Goal: Task Accomplishment & Management: Manage account settings

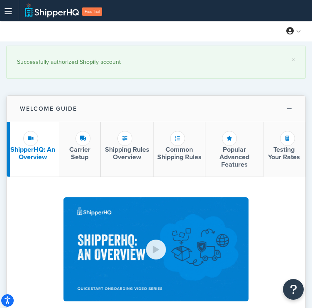
click at [155, 100] on button "Welcome Guide" at bounding box center [156, 109] width 299 height 27
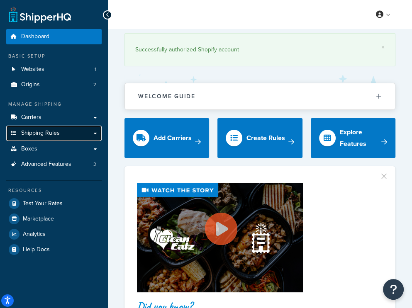
click at [47, 136] on span "Shipping Rules" at bounding box center [40, 133] width 39 height 7
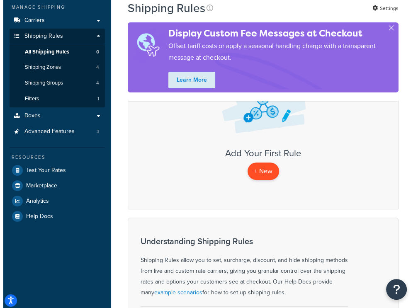
scroll to position [83, 0]
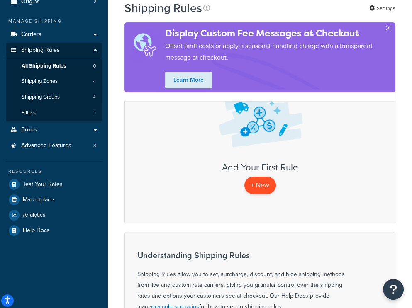
click at [266, 184] on p "+ New" at bounding box center [260, 185] width 32 height 17
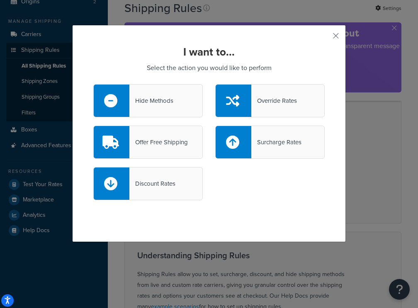
click at [156, 99] on div "Hide Methods" at bounding box center [151, 101] width 44 height 12
click at [0, 0] on input "Hide Methods" at bounding box center [0, 0] width 0 height 0
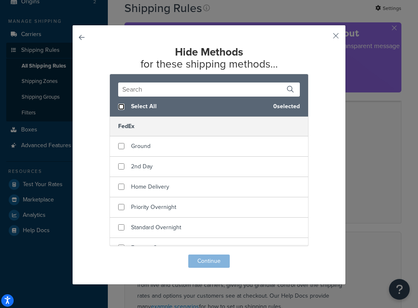
click at [118, 106] on input "checkbox" at bounding box center [121, 107] width 6 height 6
checkbox input "true"
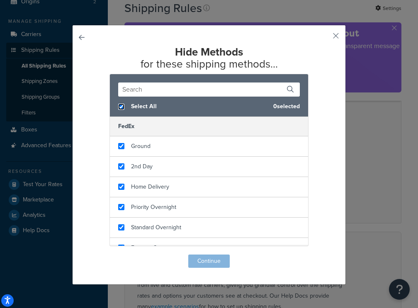
checkbox input "true"
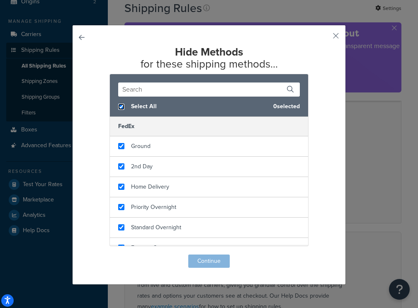
checkbox input "true"
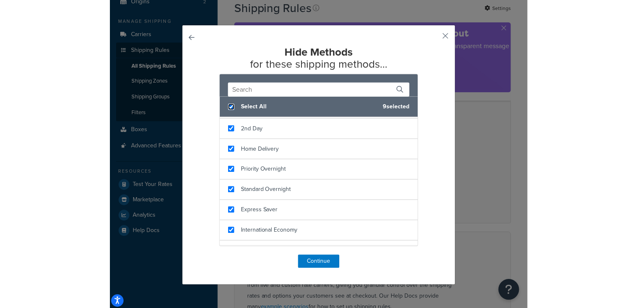
scroll to position [72, 0]
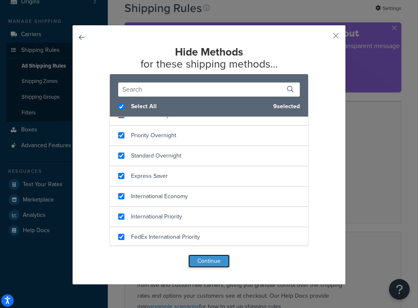
click at [204, 259] on button "Continue" at bounding box center [208, 261] width 41 height 13
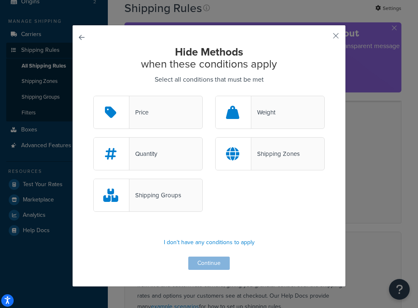
click at [276, 114] on div "Weight" at bounding box center [270, 112] width 110 height 33
click at [0, 0] on input "Weight" at bounding box center [0, 0] width 0 height 0
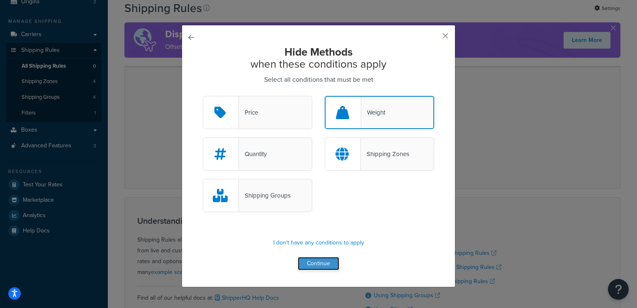
click at [322, 259] on button "Continue" at bounding box center [318, 263] width 41 height 13
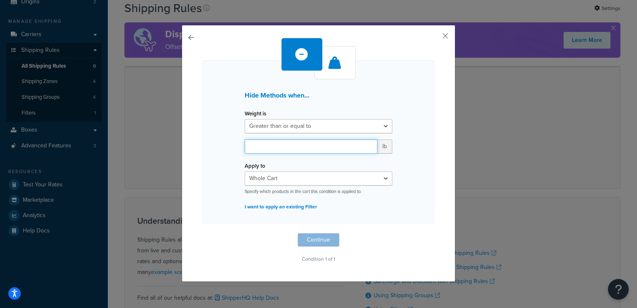
click at [279, 151] on input "number" at bounding box center [311, 146] width 133 height 14
type input "130"
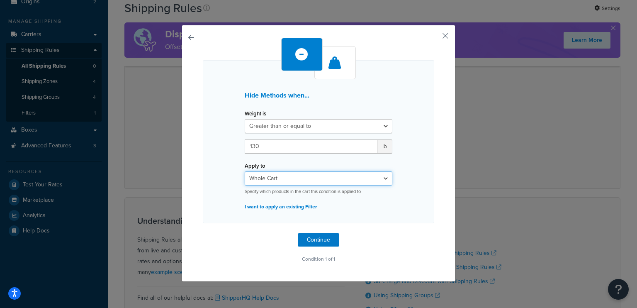
click at [259, 176] on select "Whole Cart Everything in Shipping Group Everything at Origin Each Item within S…" at bounding box center [319, 178] width 148 height 14
click at [281, 176] on select "Whole Cart Everything in Shipping Group Everything at Origin Each Item within S…" at bounding box center [319, 178] width 148 height 14
select select "ITEM"
click at [245, 171] on select "Whole Cart Everything in Shipping Group Everything at Origin Each Item within S…" at bounding box center [319, 178] width 148 height 14
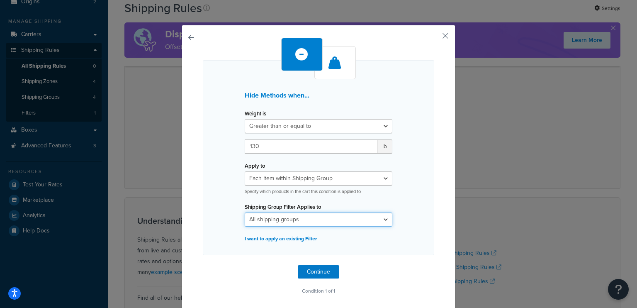
click at [276, 222] on select "All shipping groups Large Medium Small All Products not assigned to a Shipping …" at bounding box center [319, 219] width 148 height 14
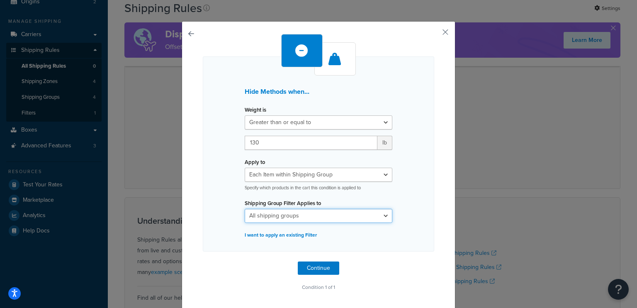
scroll to position [5, 0]
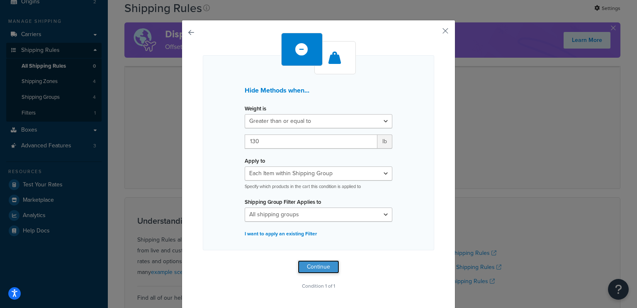
click at [321, 261] on button "Continue" at bounding box center [318, 266] width 41 height 13
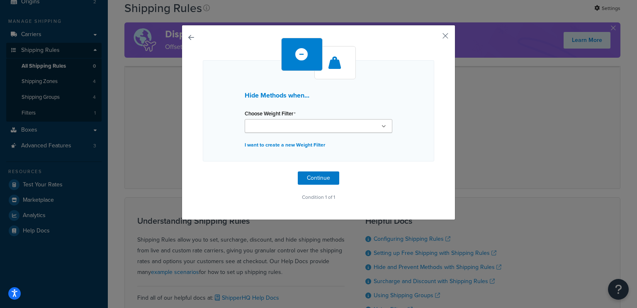
scroll to position [0, 0]
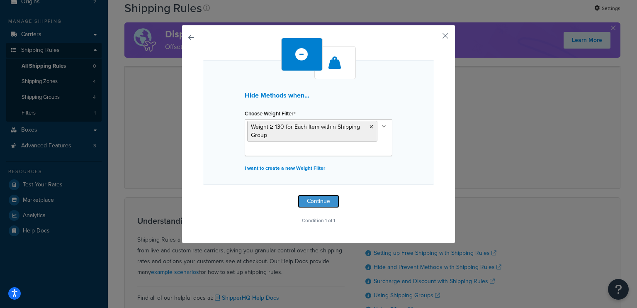
click at [315, 204] on button "Continue" at bounding box center [318, 201] width 41 height 13
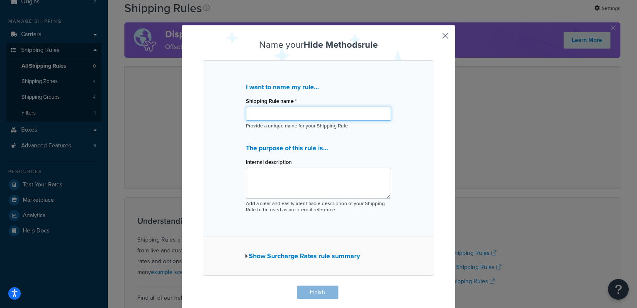
click at [286, 109] on input "Shipping Rule name *" at bounding box center [318, 114] width 145 height 14
type input "F"
type input "L"
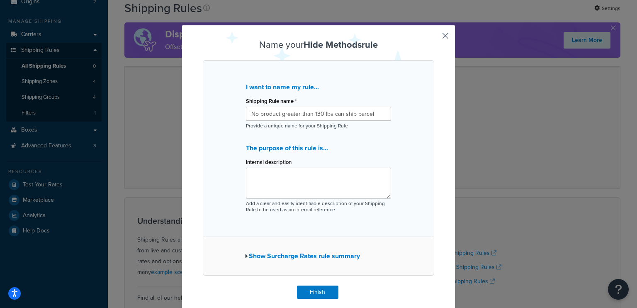
click at [245, 252] on button "Show Surcharge Rates rule summary" at bounding box center [302, 256] width 115 height 12
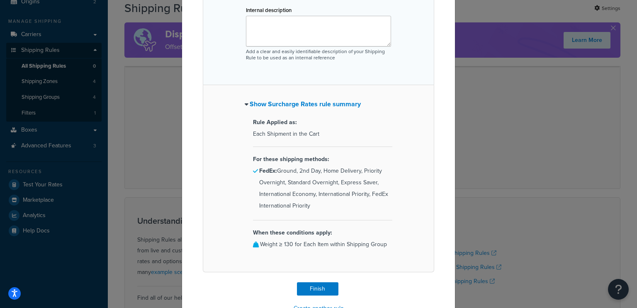
scroll to position [166, 0]
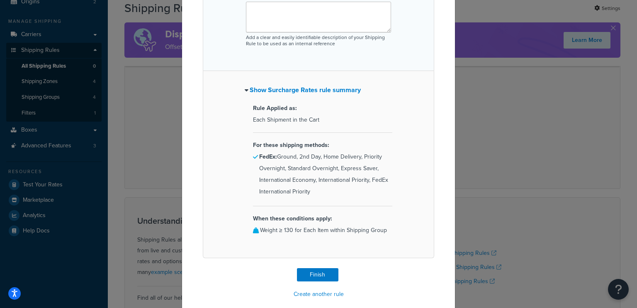
click at [245, 93] on icon "button" at bounding box center [247, 90] width 4 height 6
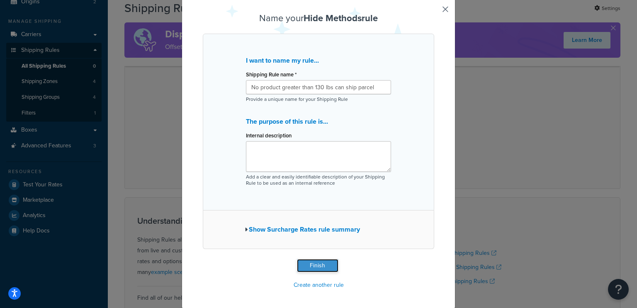
click at [317, 266] on button "Finish" at bounding box center [317, 265] width 41 height 13
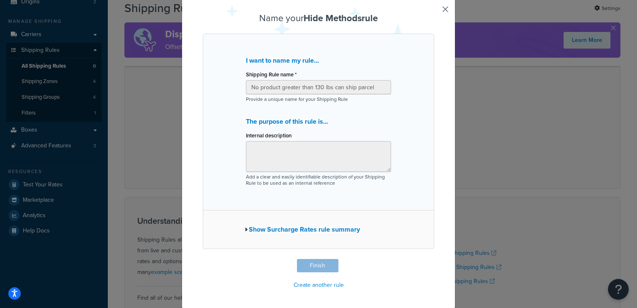
type input "No product greater than 130 lbs can ship parcel"
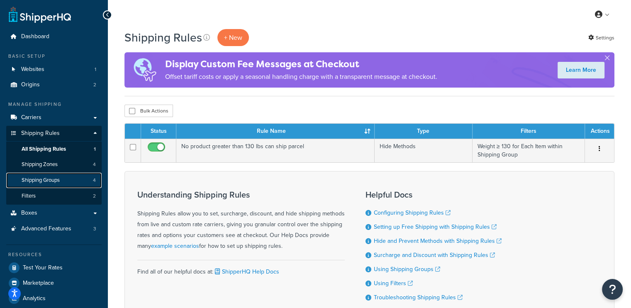
click at [45, 179] on span "Shipping Groups" at bounding box center [41, 180] width 38 height 7
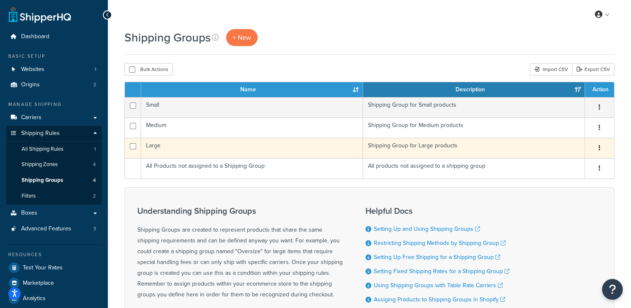
click at [444, 146] on td "Shipping Group for Large products" at bounding box center [474, 148] width 222 height 20
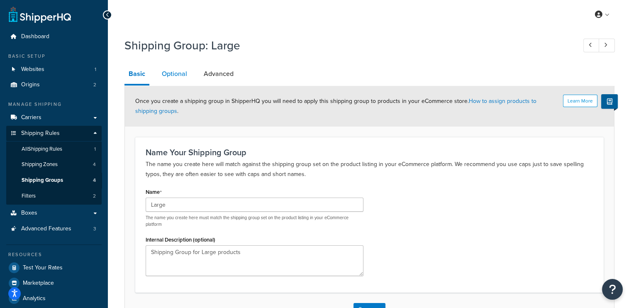
click at [169, 74] on link "Optional" at bounding box center [175, 74] width 34 height 20
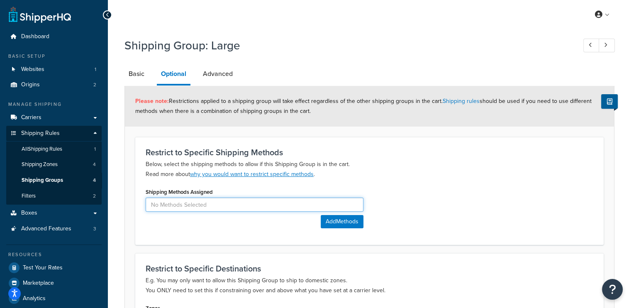
click at [204, 201] on input at bounding box center [255, 205] width 218 height 14
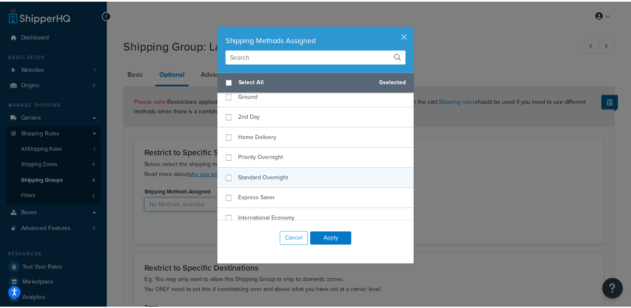
scroll to position [72, 0]
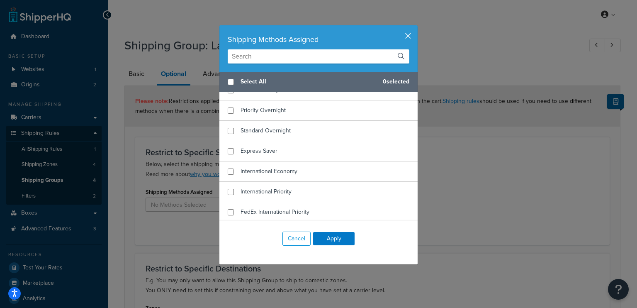
click at [416, 27] on button "button" at bounding box center [417, 26] width 2 height 2
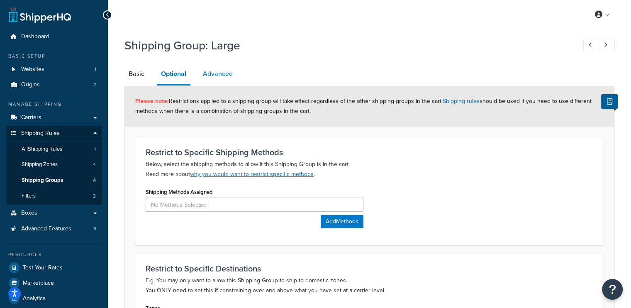
click at [218, 71] on link "Advanced" at bounding box center [218, 74] width 38 height 20
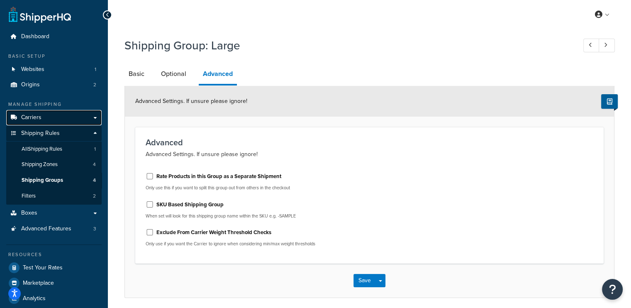
click at [40, 117] on span "Carriers" at bounding box center [31, 117] width 20 height 7
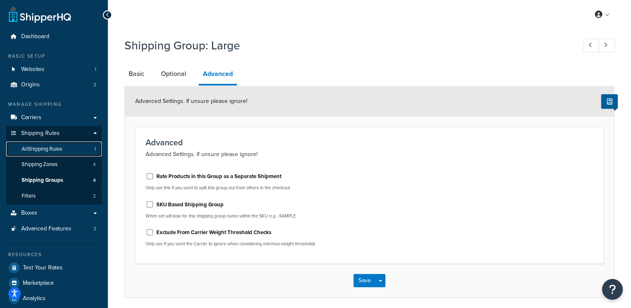
click at [53, 151] on span "All Shipping Rules" at bounding box center [42, 149] width 41 height 7
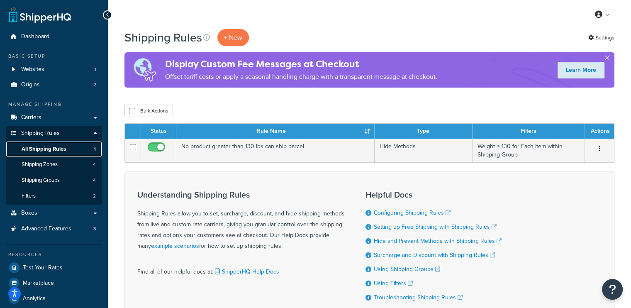
click at [37, 151] on span "All Shipping Rules" at bounding box center [44, 149] width 44 height 7
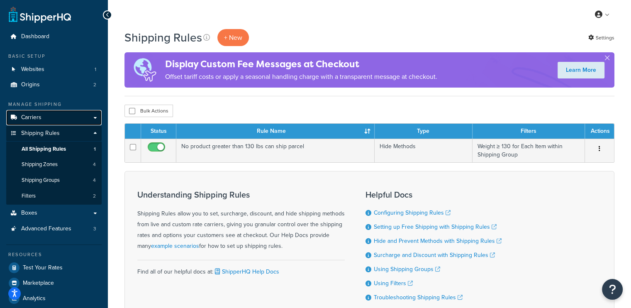
click at [40, 119] on span "Carriers" at bounding box center [31, 117] width 20 height 7
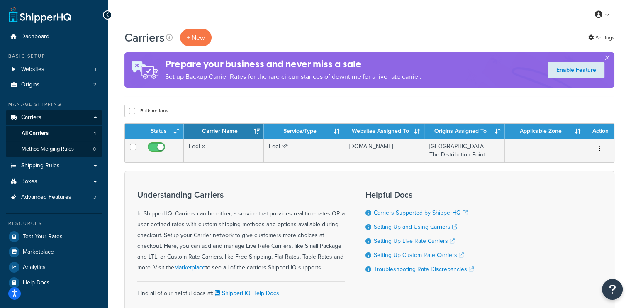
click at [609, 53] on div "Prepare your business and never miss a sale Set up Backup Carrier Rates for the…" at bounding box center [369, 69] width 490 height 35
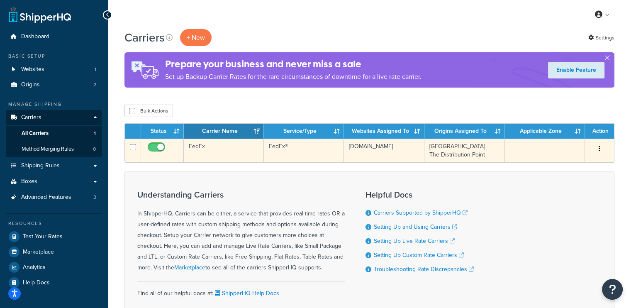
click at [219, 146] on td "FedEx" at bounding box center [224, 151] width 80 height 24
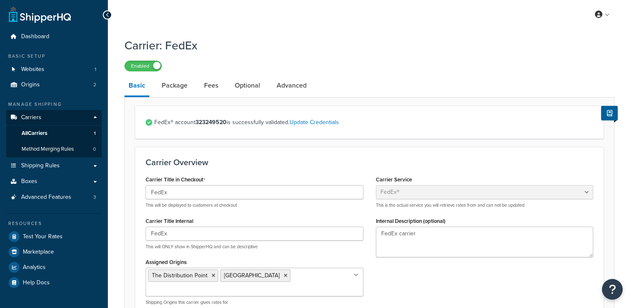
select select "fedEx"
select select "REGULAR_PICKUP"
select select "YOUR_PACKAGING"
click at [206, 83] on link "Fees" at bounding box center [211, 86] width 22 height 20
select select "AFTER"
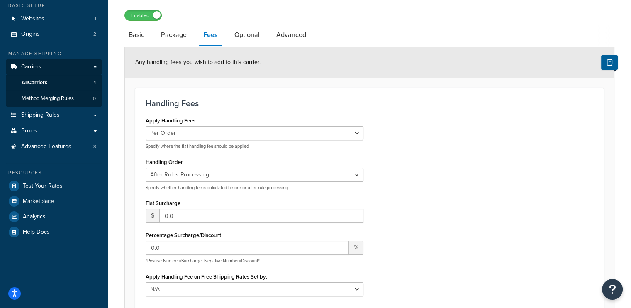
scroll to position [124, 0]
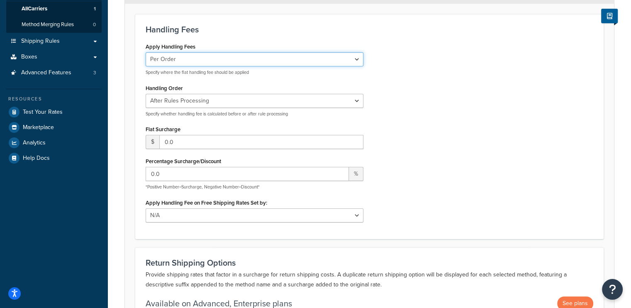
click at [232, 54] on select "Per Order Per Item Per Package" at bounding box center [255, 59] width 218 height 14
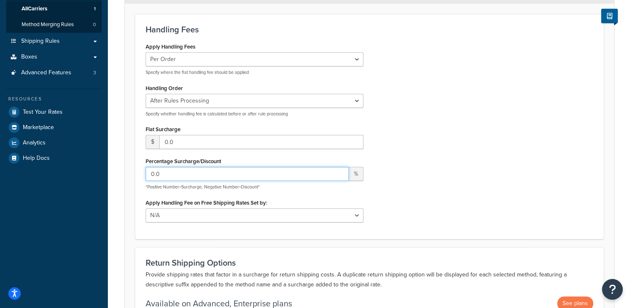
click at [187, 173] on input "0.0" at bounding box center [247, 174] width 203 height 14
type input "10.0"
click at [475, 180] on div "Apply Handling Fees Per Order Per Item Per Package Specify where the flat handl…" at bounding box center [369, 135] width 460 height 188
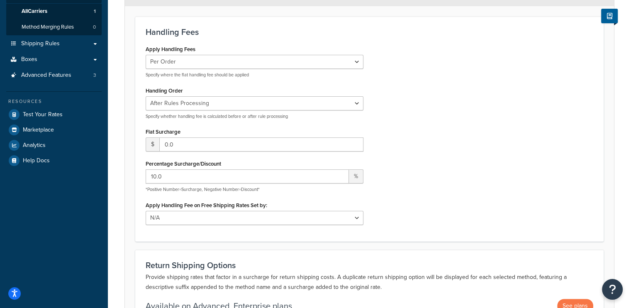
scroll to position [41, 0]
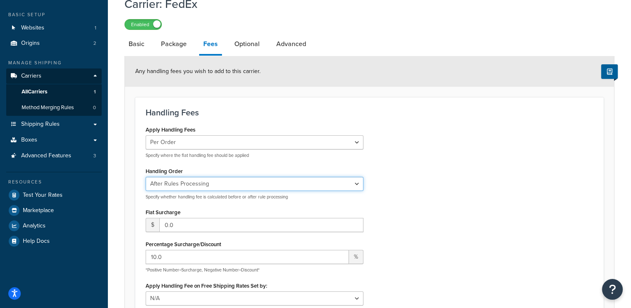
click at [215, 184] on select "Before Rules Processing After Rules Processing" at bounding box center [255, 184] width 218 height 14
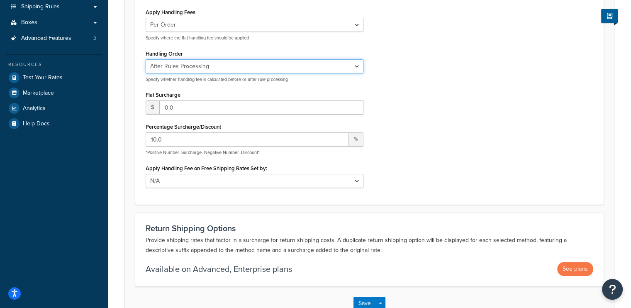
scroll to position [0, 0]
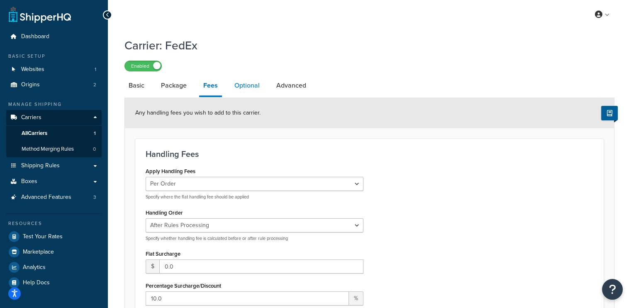
click at [257, 93] on link "Optional" at bounding box center [247, 86] width 34 height 20
select select "residential"
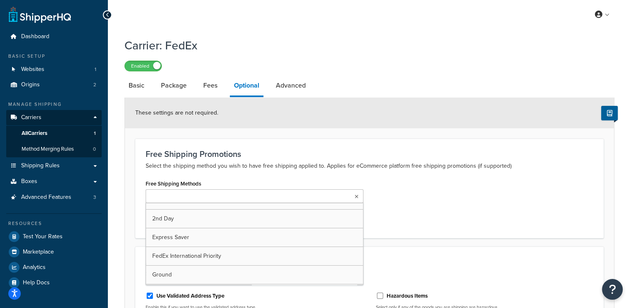
click at [232, 195] on ul at bounding box center [255, 196] width 218 height 14
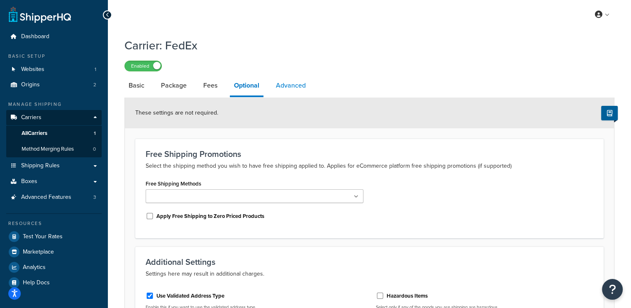
click at [292, 92] on link "Advanced" at bounding box center [291, 86] width 38 height 20
select select "false"
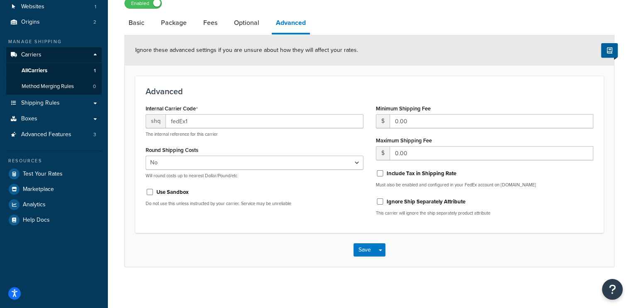
scroll to position [63, 0]
click at [176, 25] on link "Package" at bounding box center [174, 22] width 34 height 20
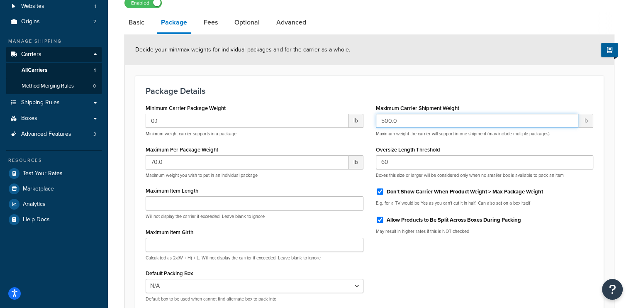
click at [403, 120] on input "500.0" at bounding box center [477, 121] width 203 height 14
drag, startPoint x: 403, startPoint y: 121, endPoint x: 335, endPoint y: 107, distance: 69.3
click at [335, 107] on div "Minimum Carrier Package Weight 0.1 lb Minimum weight carrier supports in a pack…" at bounding box center [369, 205] width 460 height 206
type input "130"
click at [434, 91] on h3 "Package Details" at bounding box center [370, 90] width 448 height 9
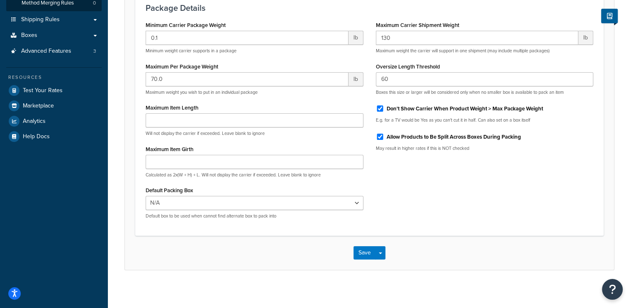
scroll to position [149, 0]
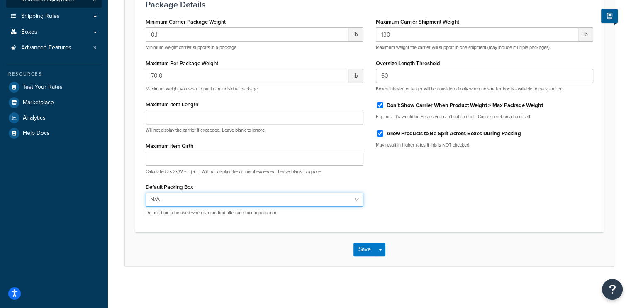
click at [300, 205] on select "N/A" at bounding box center [255, 200] width 218 height 14
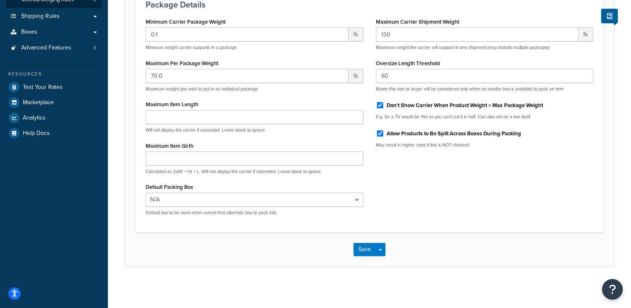
click at [417, 203] on div "Minimum Carrier Package Weight 0.1 lb Minimum weight carrier supports in a pack…" at bounding box center [369, 119] width 460 height 206
click at [369, 254] on button "Save" at bounding box center [365, 249] width 22 height 13
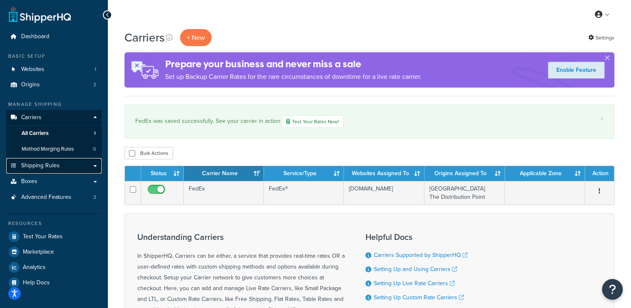
click at [30, 164] on span "Shipping Rules" at bounding box center [40, 165] width 39 height 7
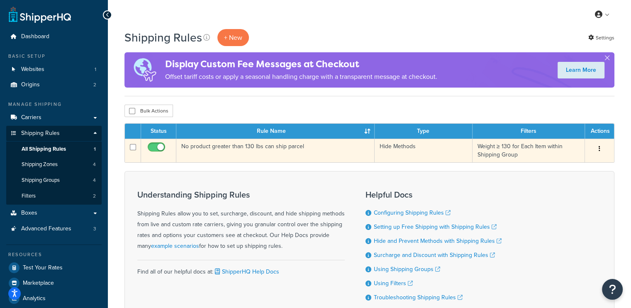
click at [599, 149] on icon "button" at bounding box center [600, 149] width 2 height 6
click at [555, 197] on link "Delete" at bounding box center [572, 198] width 66 height 17
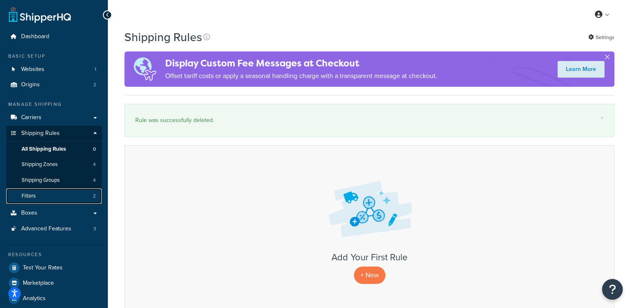
click at [46, 200] on link "Filters 2" at bounding box center [53, 195] width 95 height 15
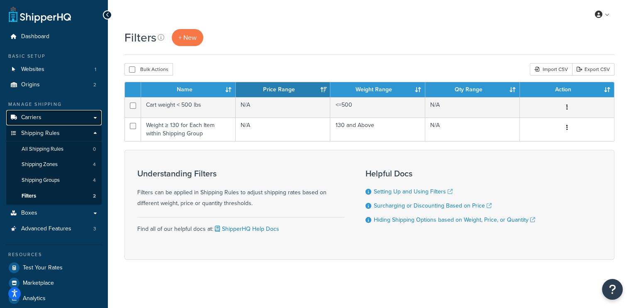
click at [38, 120] on span "Carriers" at bounding box center [31, 117] width 20 height 7
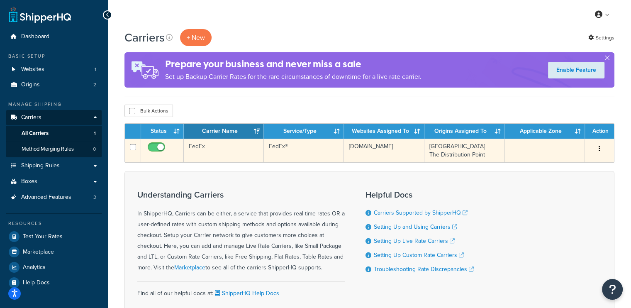
click at [319, 147] on td "FedEx®" at bounding box center [304, 151] width 80 height 24
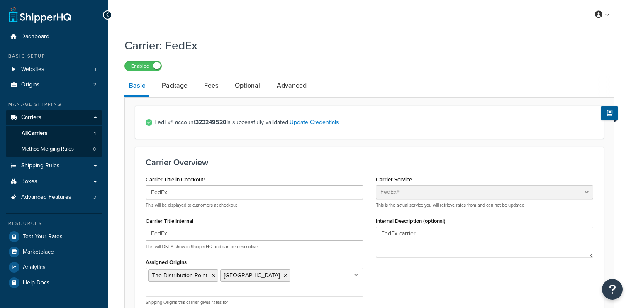
select select "fedEx"
select select "REGULAR_PICKUP"
select select "YOUR_PACKAGING"
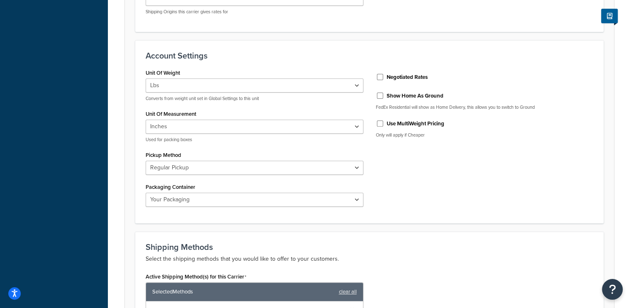
scroll to position [249, 0]
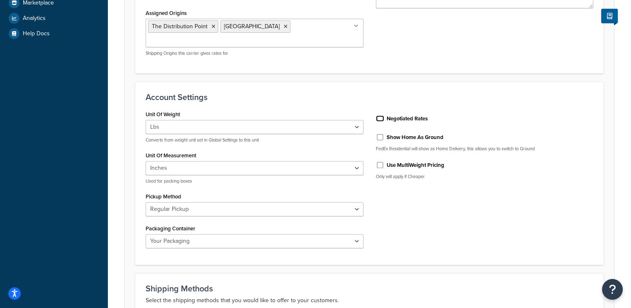
click at [380, 117] on input "Negotiated Rates" at bounding box center [380, 118] width 8 height 6
checkbox input "true"
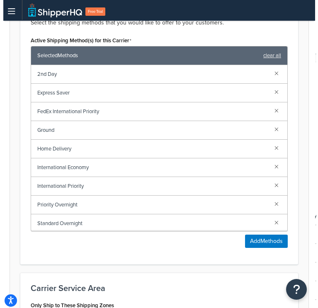
scroll to position [692, 0]
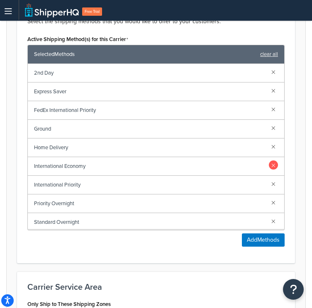
click at [269, 162] on link at bounding box center [273, 165] width 9 height 9
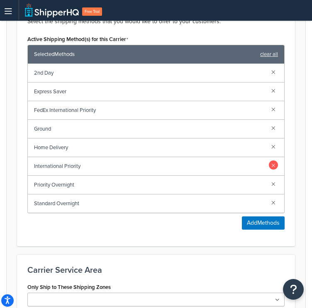
click at [271, 164] on link at bounding box center [273, 165] width 9 height 9
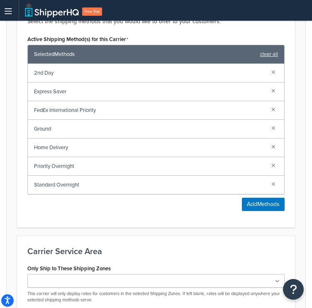
click at [271, 103] on div "FedEx International Priority" at bounding box center [156, 110] width 256 height 19
click at [269, 104] on div "FedEx International Priority" at bounding box center [156, 110] width 256 height 19
click at [278, 111] on div "FedEx International Priority" at bounding box center [156, 110] width 256 height 19
click at [276, 112] on div "FedEx International Priority" at bounding box center [156, 110] width 256 height 19
click at [273, 111] on link at bounding box center [273, 109] width 9 height 9
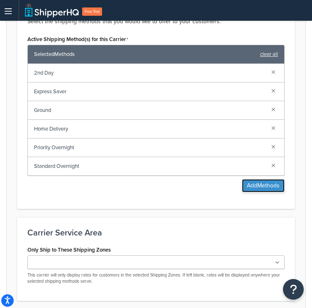
click at [268, 180] on button "Add Methods" at bounding box center [263, 185] width 43 height 13
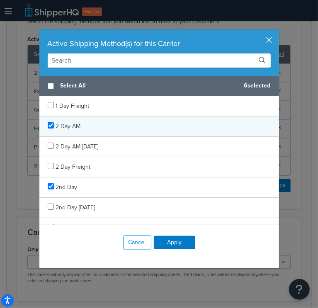
checkbox input "true"
click at [48, 122] on div "2 Day AM" at bounding box center [159, 127] width 240 height 20
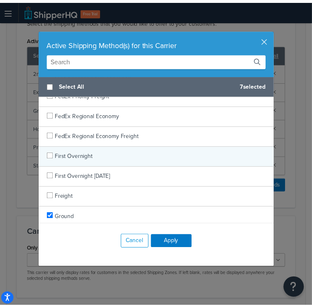
scroll to position [456, 0]
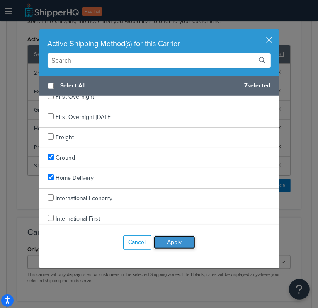
click at [175, 240] on button "Apply" at bounding box center [174, 242] width 41 height 13
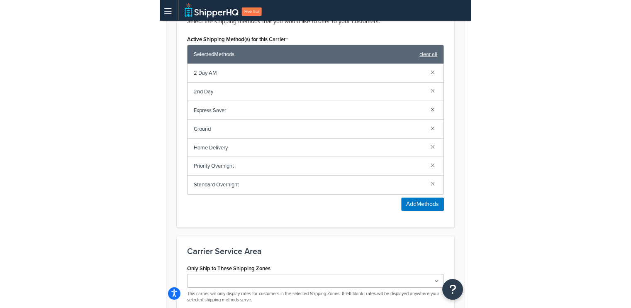
scroll to position [615, 0]
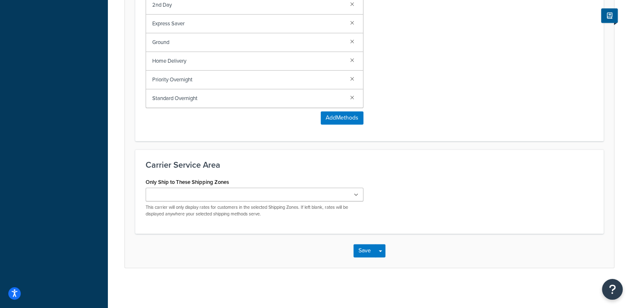
click at [246, 186] on div "Only Ship to These Shipping Zones US 48 US APO US US POBox Add New This carrier…" at bounding box center [255, 196] width 218 height 41
click at [246, 192] on ul at bounding box center [255, 195] width 218 height 14
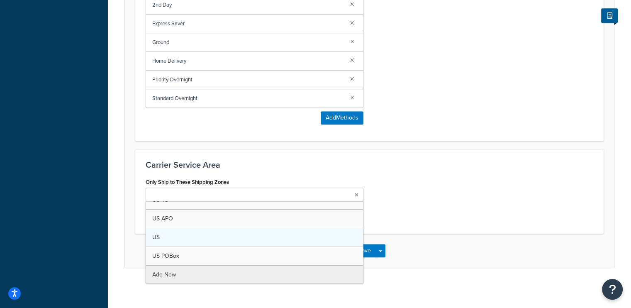
scroll to position [0, 0]
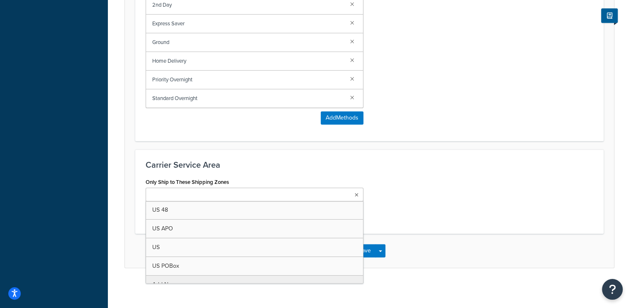
click at [450, 187] on div "Only Ship to These Shipping Zones US 48 US APO US US POBox Add New This carrier…" at bounding box center [369, 199] width 460 height 47
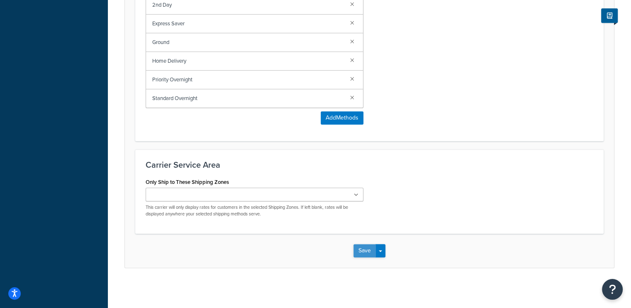
click at [355, 246] on button "Save" at bounding box center [365, 250] width 22 height 13
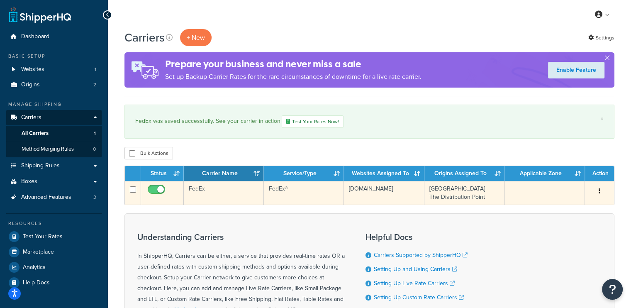
click at [203, 191] on td "FedEx" at bounding box center [224, 193] width 80 height 24
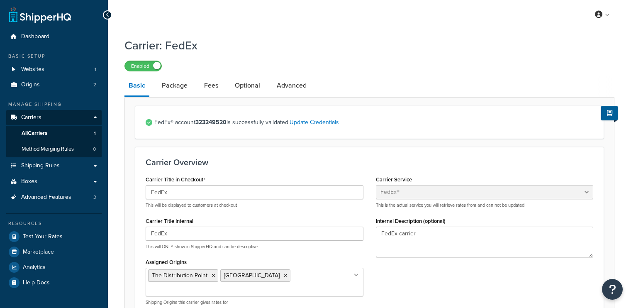
select select "fedEx"
select select "REGULAR_PICKUP"
select select "YOUR_PACKAGING"
click at [173, 83] on link "Package" at bounding box center [175, 86] width 34 height 20
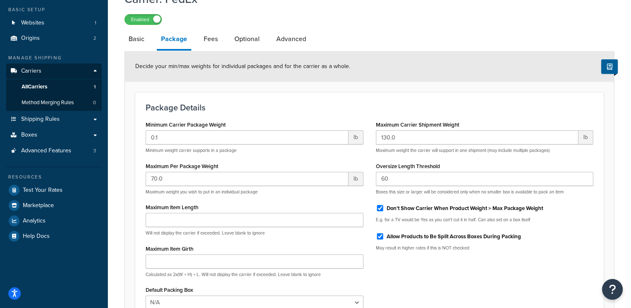
scroll to position [41, 0]
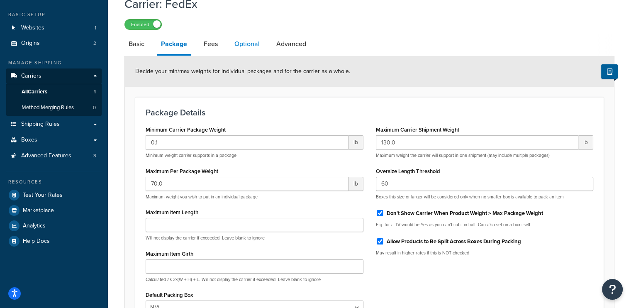
click at [251, 45] on link "Optional" at bounding box center [247, 44] width 34 height 20
select select "residential"
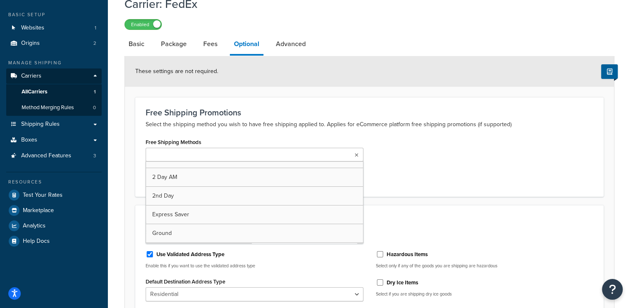
click at [223, 151] on ul at bounding box center [255, 155] width 218 height 14
click at [222, 151] on ul at bounding box center [255, 155] width 218 height 14
click at [417, 141] on div "Free Shipping Methods 2 Day AM 2nd Day Express Saver Ground Home Delivery Prior…" at bounding box center [369, 161] width 460 height 50
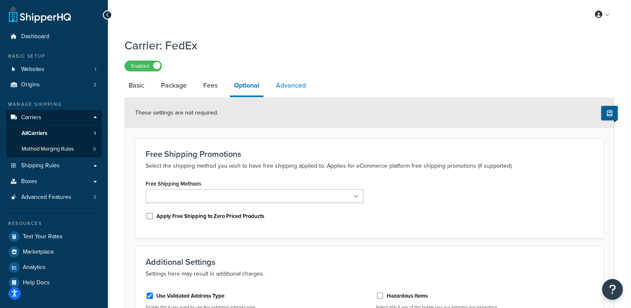
click at [289, 91] on link "Advanced" at bounding box center [291, 86] width 38 height 20
select select "false"
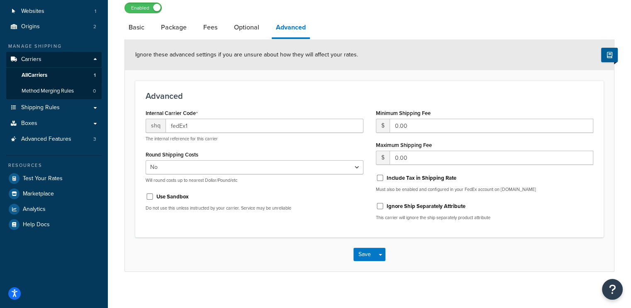
scroll to position [63, 0]
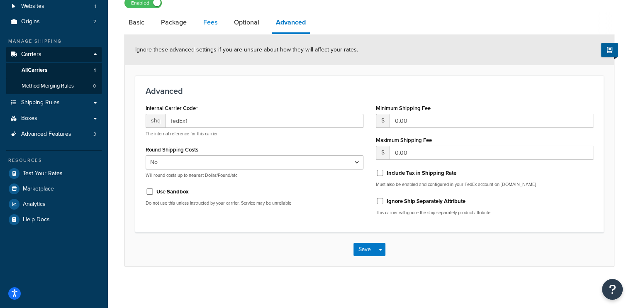
click at [215, 29] on link "Fees" at bounding box center [210, 22] width 22 height 20
select select "AFTER"
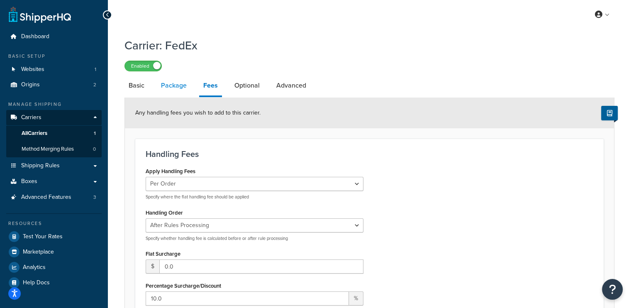
click at [180, 82] on link "Package" at bounding box center [174, 86] width 34 height 20
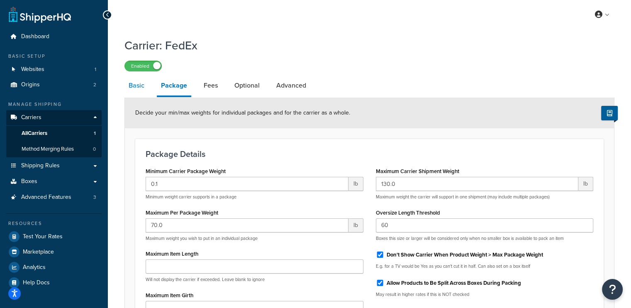
click at [132, 87] on link "Basic" at bounding box center [136, 86] width 24 height 20
select select "fedEx"
select select "REGULAR_PICKUP"
select select "YOUR_PACKAGING"
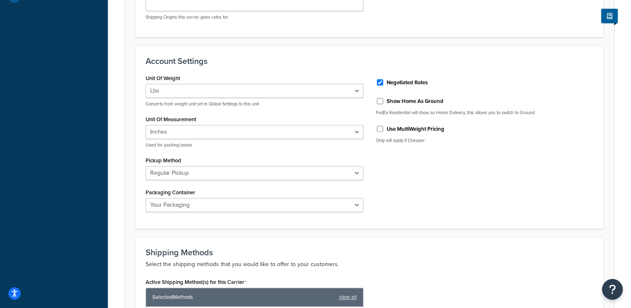
scroll to position [290, 0]
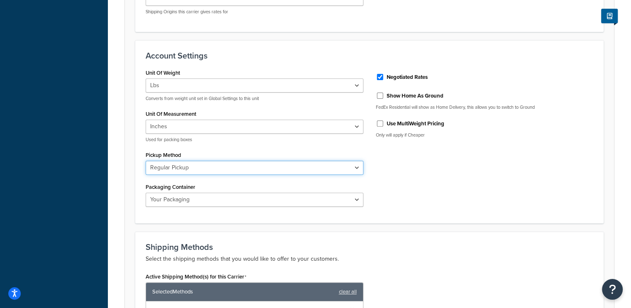
click at [287, 165] on select "Business Service Center Drop Box Regular Pickup Request Courier Station" at bounding box center [255, 168] width 218 height 14
click at [285, 165] on select "Business Service Center Drop Box Regular Pickup Request Courier Station" at bounding box center [255, 168] width 218 height 14
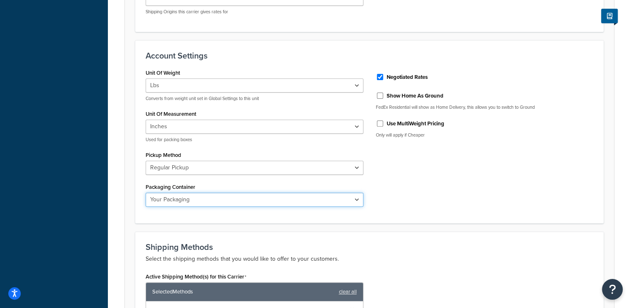
click at [266, 195] on select "FedEx 10kg Box FedEx 25kg Box FedEx Box FedEx Envelope FedEx Pak FedEx Tube You…" at bounding box center [255, 200] width 218 height 14
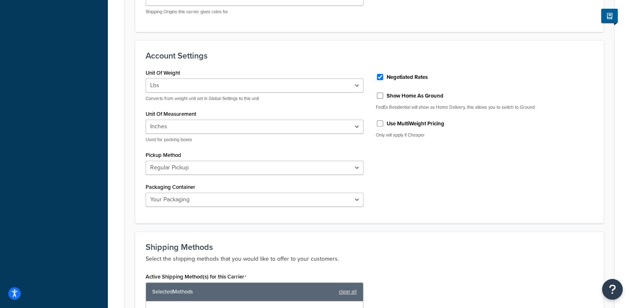
click at [469, 224] on form "FedEx® account 323249520 is successfully validated. Update Credentials Carrier …" at bounding box center [369, 203] width 489 height 776
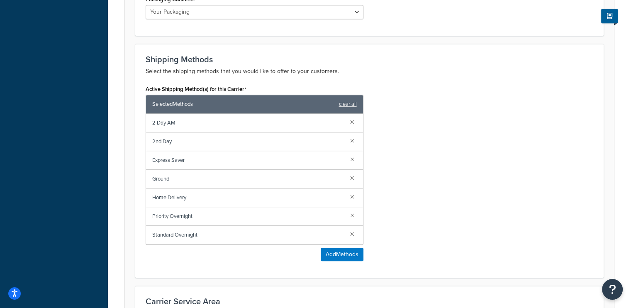
scroll to position [615, 0]
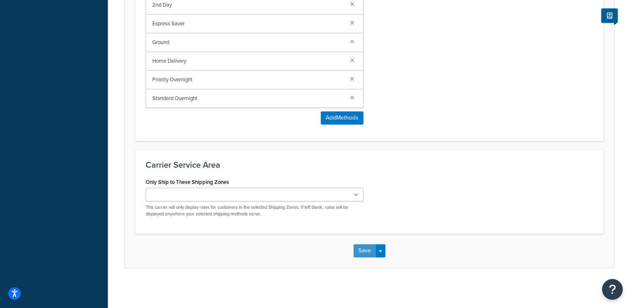
click at [368, 247] on button "Save" at bounding box center [365, 250] width 22 height 13
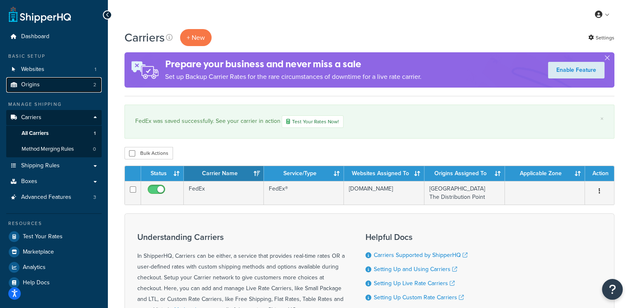
click at [29, 85] on span "Origins" at bounding box center [30, 84] width 19 height 7
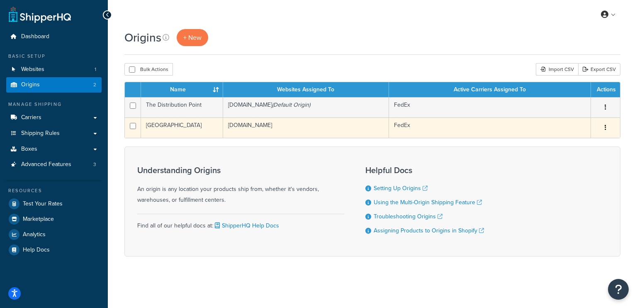
click at [608, 127] on button "button" at bounding box center [606, 127] width 12 height 13
click at [579, 141] on link "Edit" at bounding box center [579, 143] width 66 height 17
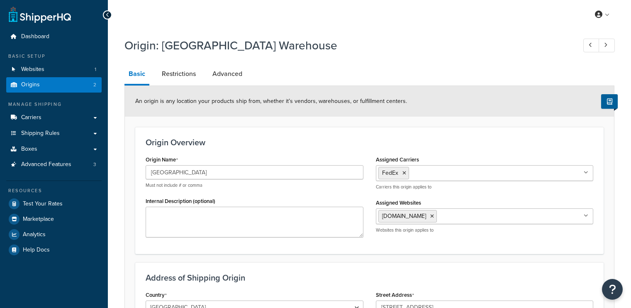
select select "28"
click at [183, 76] on link "Restrictions" at bounding box center [179, 74] width 42 height 20
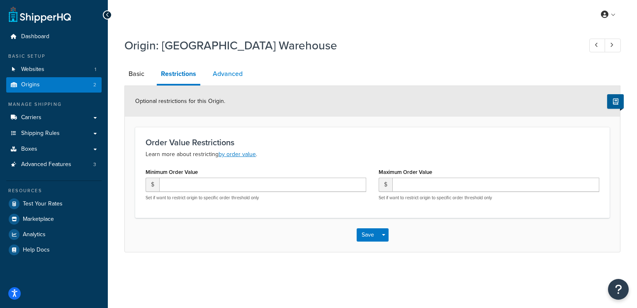
click at [220, 74] on link "Advanced" at bounding box center [228, 74] width 38 height 20
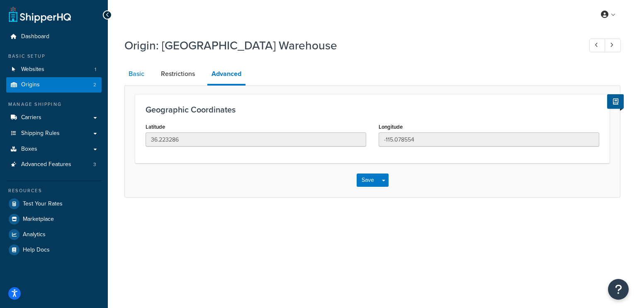
click at [142, 66] on link "Basic" at bounding box center [136, 74] width 24 height 20
select select "28"
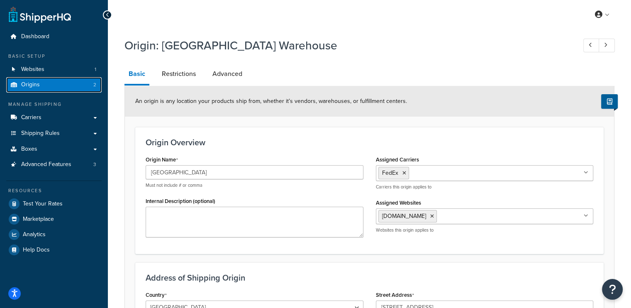
click at [39, 81] on link "Origins 2" at bounding box center [53, 84] width 95 height 15
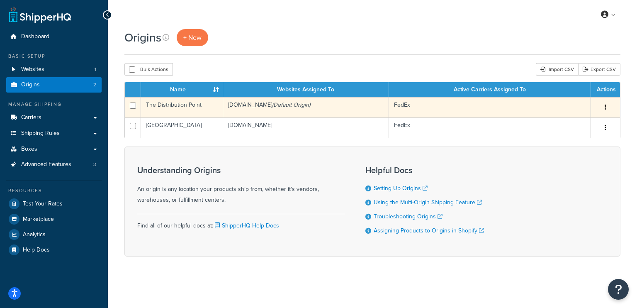
click at [199, 101] on td "The Distribution Point" at bounding box center [182, 107] width 82 height 20
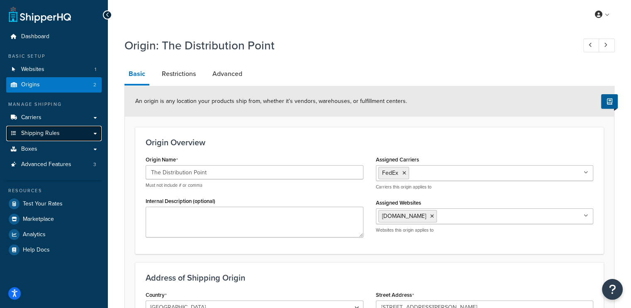
click at [47, 136] on span "Shipping Rules" at bounding box center [40, 133] width 39 height 7
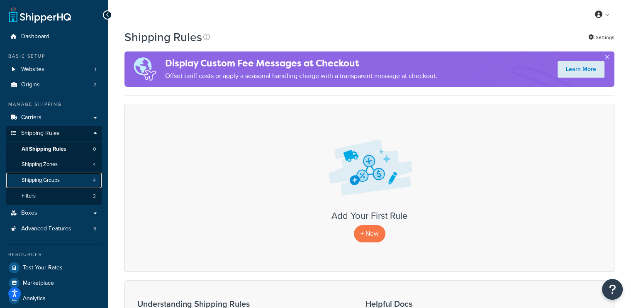
click at [48, 179] on span "Shipping Groups" at bounding box center [41, 180] width 38 height 7
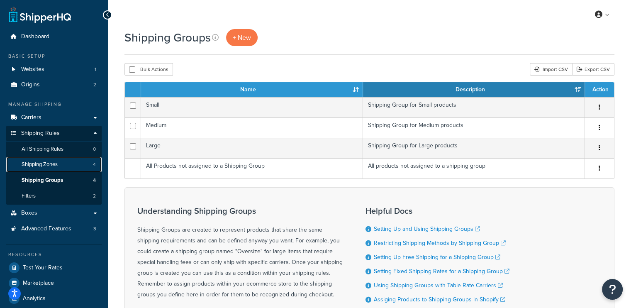
click at [48, 161] on span "Shipping Zones" at bounding box center [40, 164] width 36 height 7
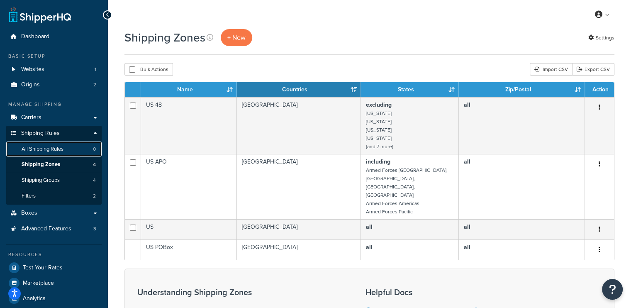
click at [43, 144] on link "All Shipping Rules 0" at bounding box center [53, 149] width 95 height 15
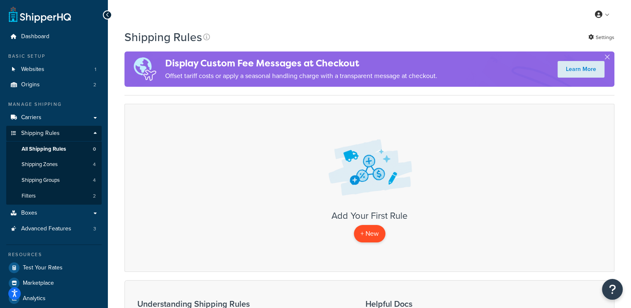
click at [366, 233] on p "+ New" at bounding box center [370, 233] width 32 height 17
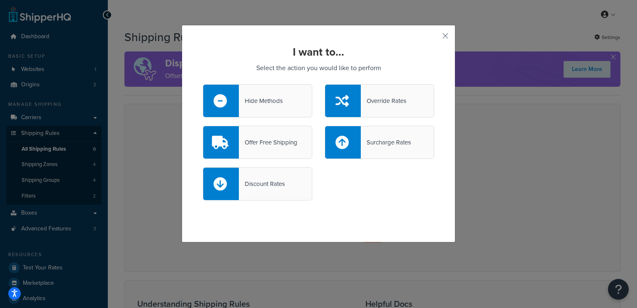
click at [493, 109] on div "I want to... Select the action you would like to perform Hide Methods Override …" at bounding box center [318, 154] width 637 height 308
click at [438, 36] on div "I want to... Select the action you would like to perform Hide Methods Override …" at bounding box center [319, 133] width 274 height 217
click at [434, 38] on button "button" at bounding box center [433, 39] width 2 height 2
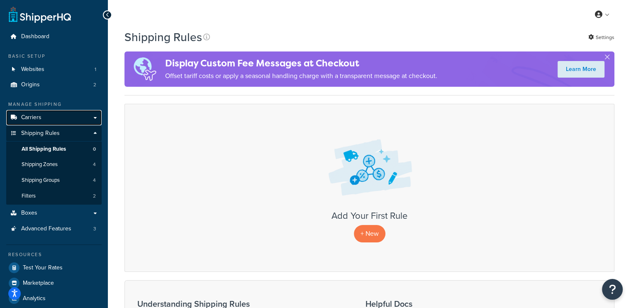
click at [33, 114] on span "Carriers" at bounding box center [31, 117] width 20 height 7
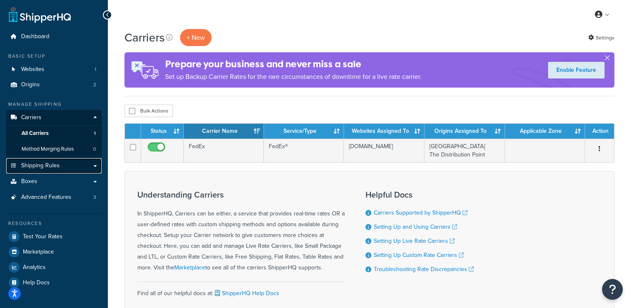
click at [49, 169] on span "Shipping Rules" at bounding box center [40, 165] width 39 height 7
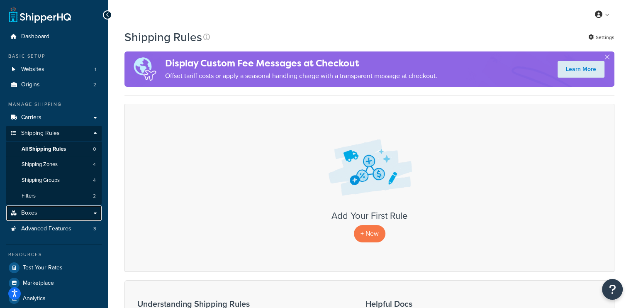
click at [89, 211] on link "Boxes" at bounding box center [53, 212] width 95 height 15
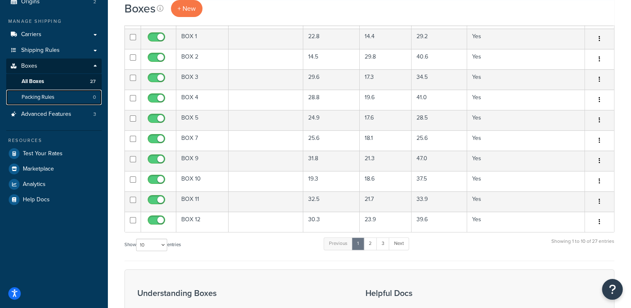
click at [56, 98] on link "Packing Rules 0" at bounding box center [53, 97] width 95 height 15
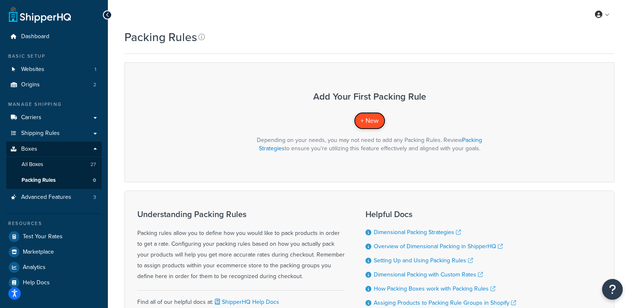
click at [367, 126] on link "+ New" at bounding box center [370, 120] width 32 height 17
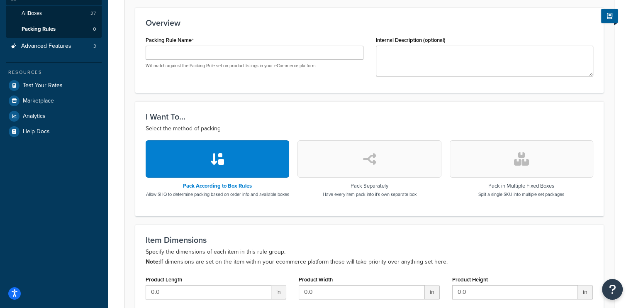
scroll to position [166, 0]
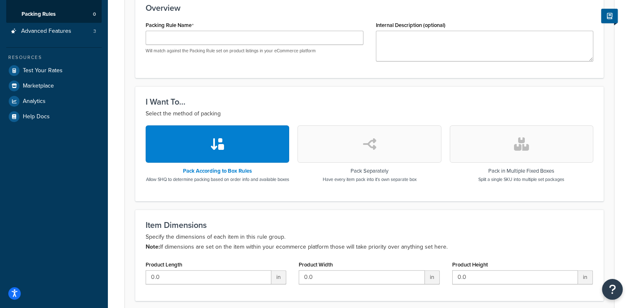
click at [386, 142] on button "button" at bounding box center [370, 143] width 144 height 37
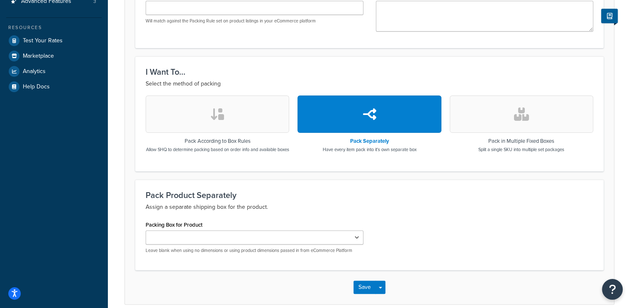
scroll to position [240, 0]
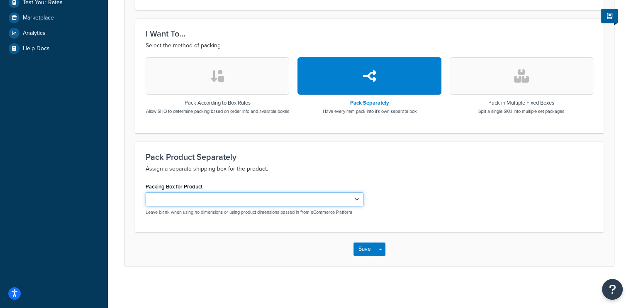
click at [255, 200] on select "Packing Box for Product" at bounding box center [255, 199] width 218 height 14
click at [252, 196] on select "Packing Box for Product" at bounding box center [255, 199] width 218 height 14
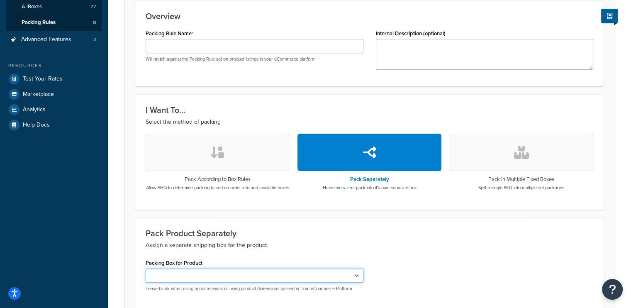
scroll to position [32, 0]
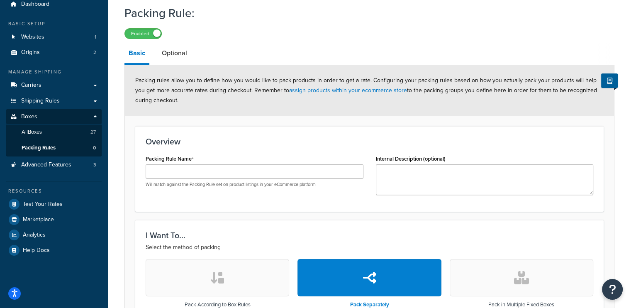
click at [222, 163] on div "Packing Rule Name Will match against the Packing Rule set on product listings i…" at bounding box center [255, 170] width 218 height 35
click at [216, 172] on input "Packing Rule Name" at bounding box center [255, 171] width 218 height 14
type input "No-Pack Items"
click at [413, 172] on textarea "Internal Description (optional)" at bounding box center [485, 179] width 218 height 31
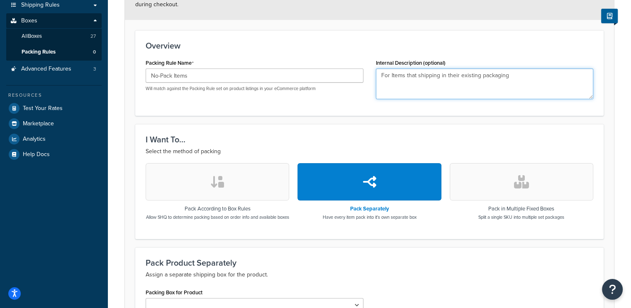
scroll to position [198, 0]
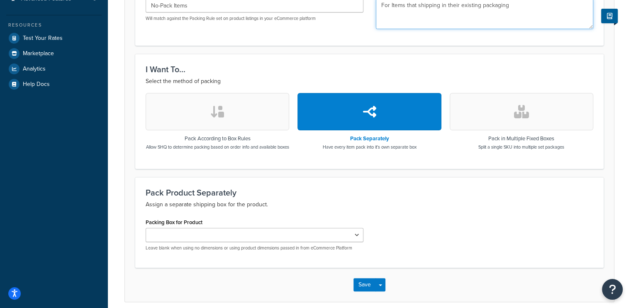
type textarea "For Items that shipping in their existing packaging"
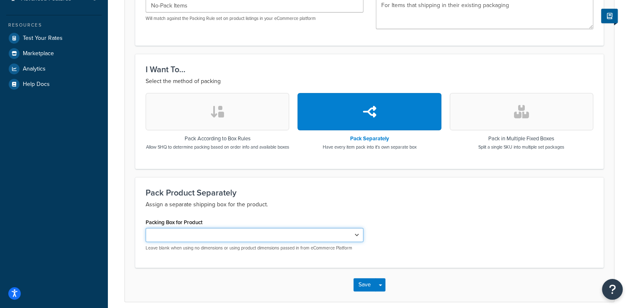
click at [241, 242] on select "Packing Box for Product" at bounding box center [255, 235] width 218 height 14
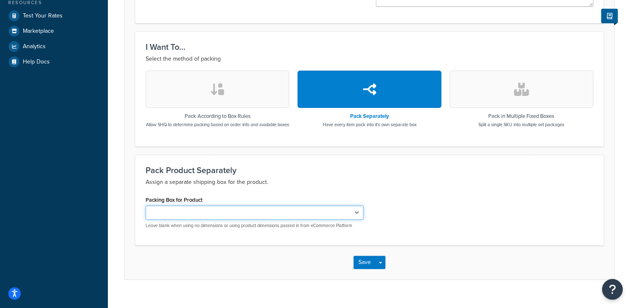
scroll to position [240, 0]
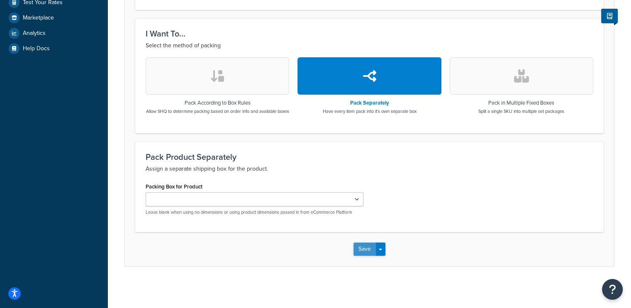
click at [368, 252] on button "Save" at bounding box center [365, 248] width 22 height 13
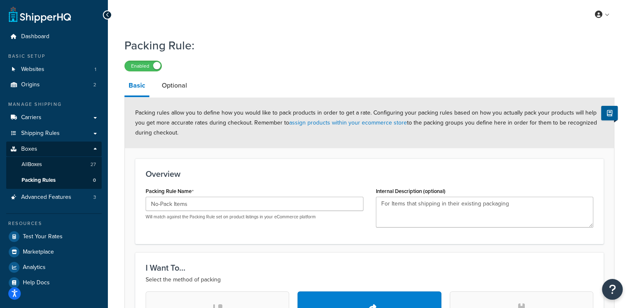
scroll to position [68, 0]
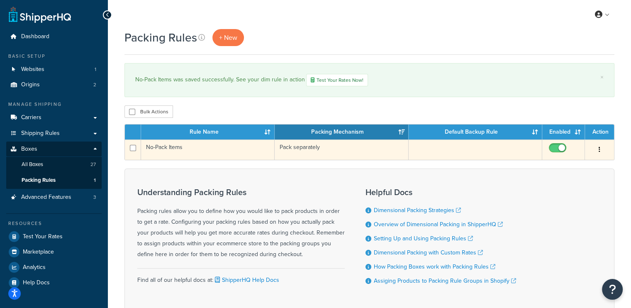
click at [434, 150] on td at bounding box center [476, 149] width 134 height 20
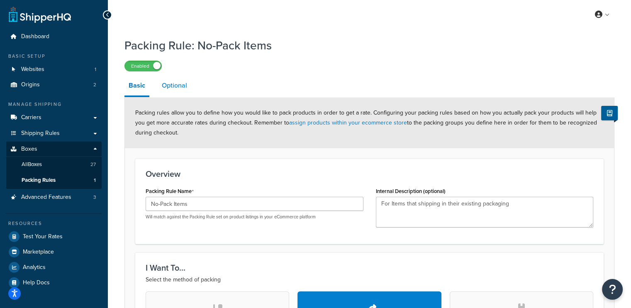
click at [179, 93] on link "Optional" at bounding box center [175, 86] width 34 height 20
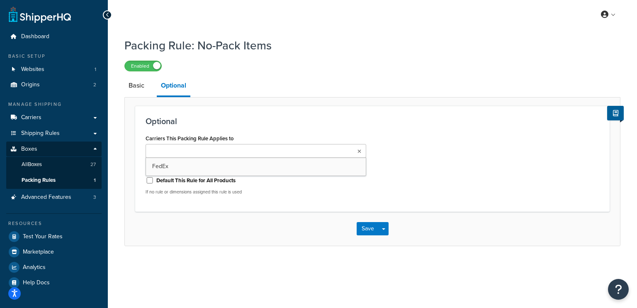
click at [208, 151] on input "Carriers This Packing Rule Applies to" at bounding box center [184, 151] width 73 height 9
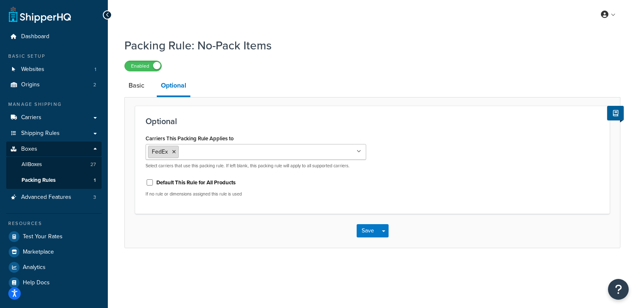
click at [175, 153] on icon at bounding box center [174, 151] width 4 height 5
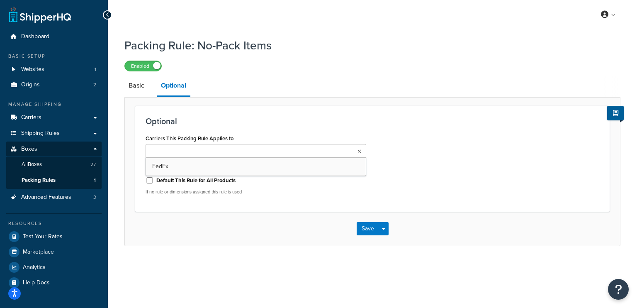
click at [357, 128] on div "Optional Carriers This Packing Rule Applies to FedEx Select carriers that use t…" at bounding box center [372, 159] width 475 height 106
click at [140, 90] on link "Basic" at bounding box center [136, 86] width 24 height 20
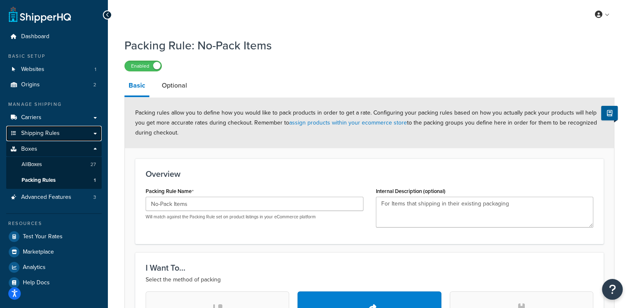
click at [35, 131] on span "Shipping Rules" at bounding box center [40, 133] width 39 height 7
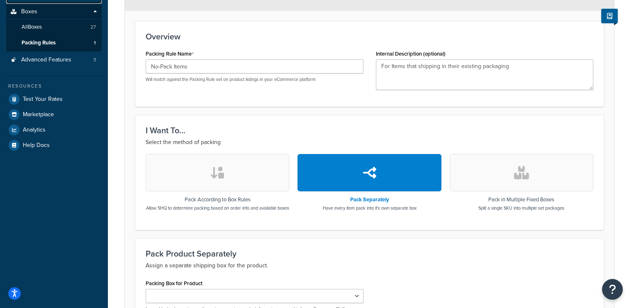
scroll to position [207, 0]
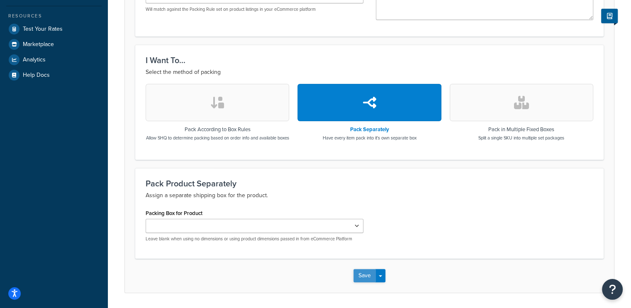
click at [374, 282] on button "Save" at bounding box center [365, 275] width 22 height 13
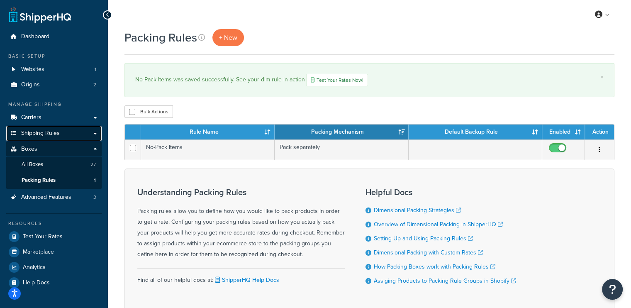
click at [47, 137] on link "Shipping Rules" at bounding box center [53, 133] width 95 height 15
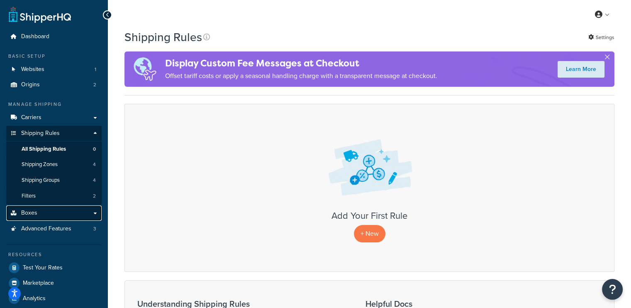
click at [36, 217] on link "Boxes" at bounding box center [53, 212] width 95 height 15
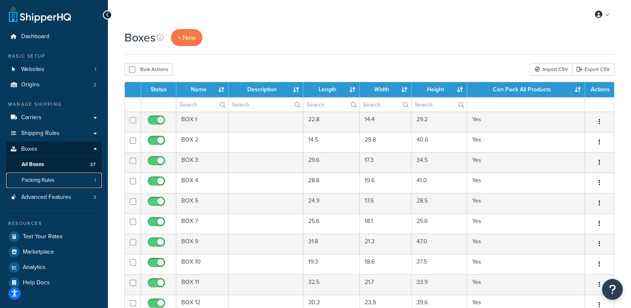
click at [61, 180] on link "Packing Rules 1" at bounding box center [53, 180] width 95 height 15
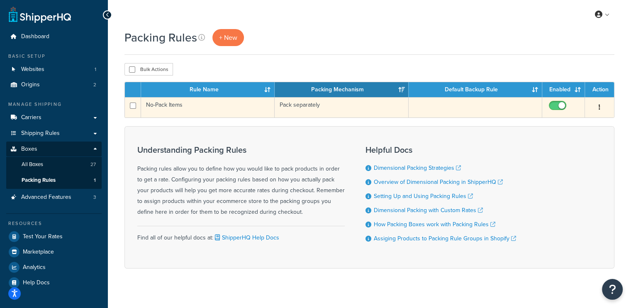
click at [190, 112] on td "No-Pack Items" at bounding box center [208, 107] width 134 height 20
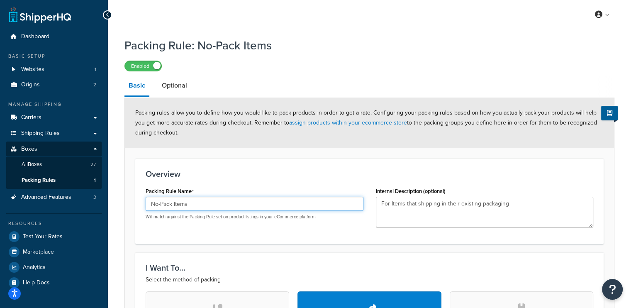
drag, startPoint x: 212, startPoint y: 205, endPoint x: 162, endPoint y: 189, distance: 52.4
click at [162, 189] on div "Packing Rule Name No-Pack Items Will match against the Packing Rule set on prod…" at bounding box center [255, 202] width 218 height 35
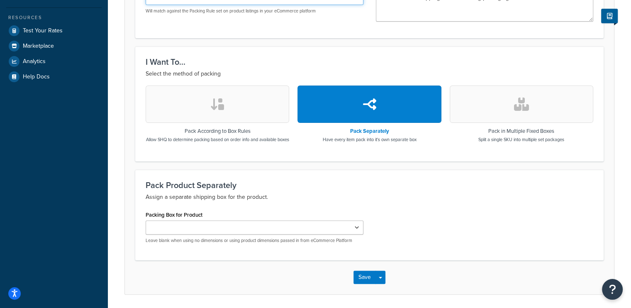
scroll to position [240, 0]
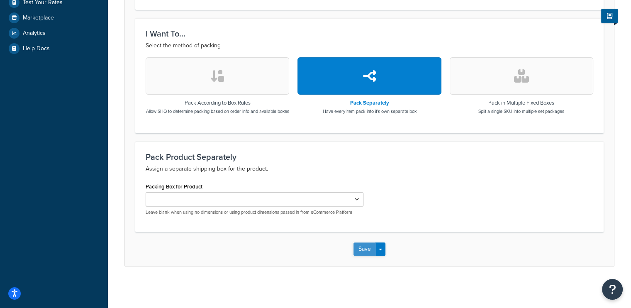
type input "No-Rebox Items"
click at [374, 248] on button "Save" at bounding box center [365, 248] width 22 height 13
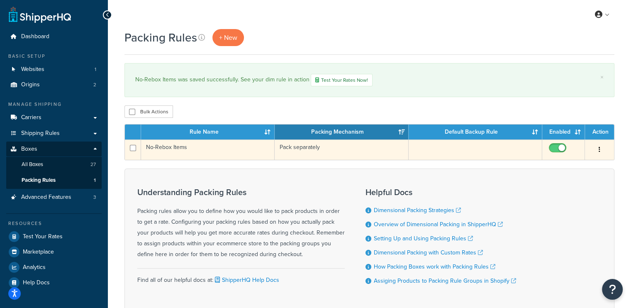
click at [313, 149] on td "Pack separately" at bounding box center [342, 149] width 134 height 20
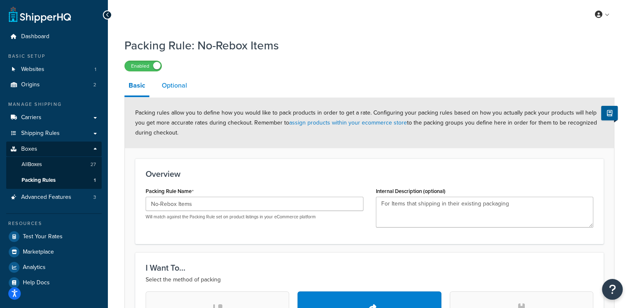
click at [183, 84] on link "Optional" at bounding box center [175, 86] width 34 height 20
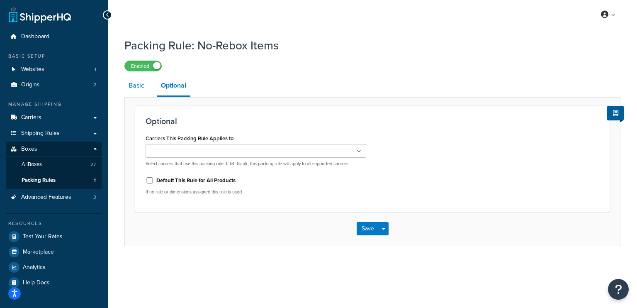
click at [137, 84] on link "Basic" at bounding box center [136, 86] width 24 height 20
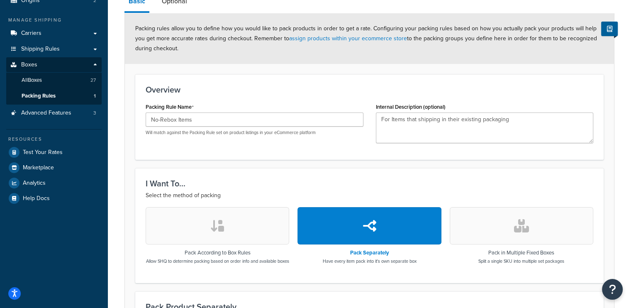
scroll to position [83, 0]
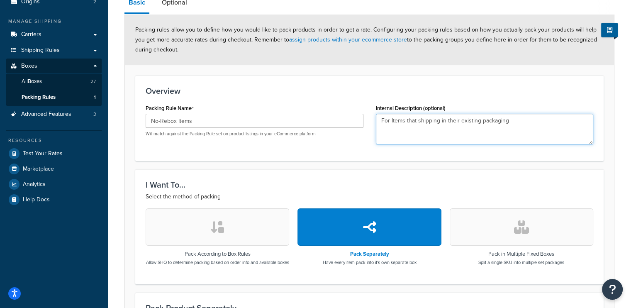
click at [418, 132] on textarea "For Items that shipping in their existing packaging" at bounding box center [485, 129] width 218 height 31
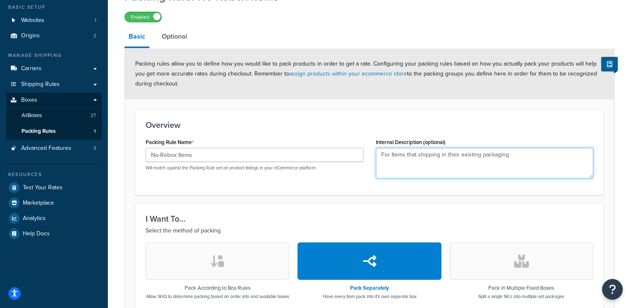
scroll to position [0, 0]
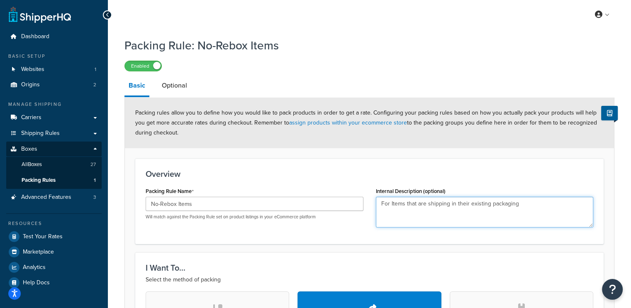
click at [526, 207] on textarea "For Items that are shipping in their existing packaging" at bounding box center [485, 212] width 218 height 31
type textarea "For Items that are shipping in their existing packaging"
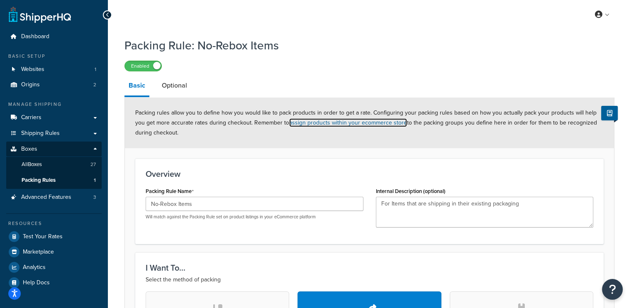
click at [352, 122] on link "assign products within your ecommerce store" at bounding box center [348, 122] width 118 height 9
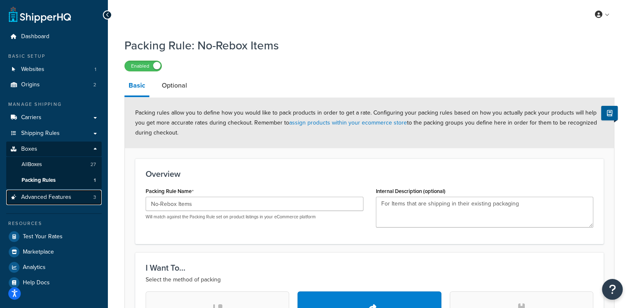
click at [48, 192] on link "Advanced Features 3" at bounding box center [53, 197] width 95 height 15
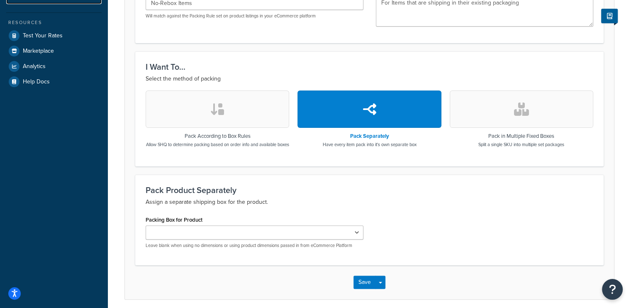
scroll to position [240, 0]
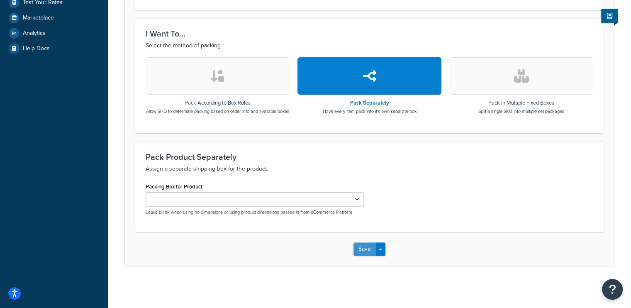
click at [364, 252] on button "Save" at bounding box center [365, 248] width 22 height 13
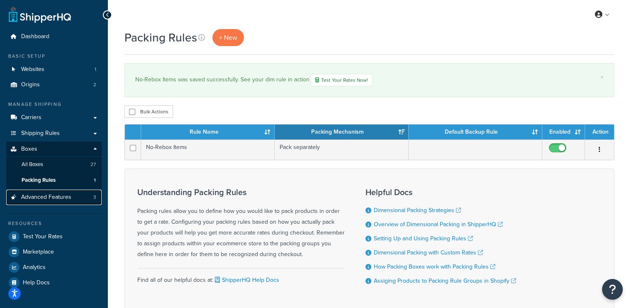
click at [44, 197] on span "Advanced Features" at bounding box center [46, 197] width 50 height 7
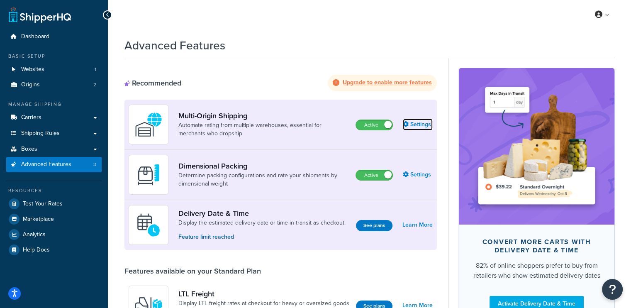
click at [418, 129] on link "Settings" at bounding box center [418, 125] width 30 height 12
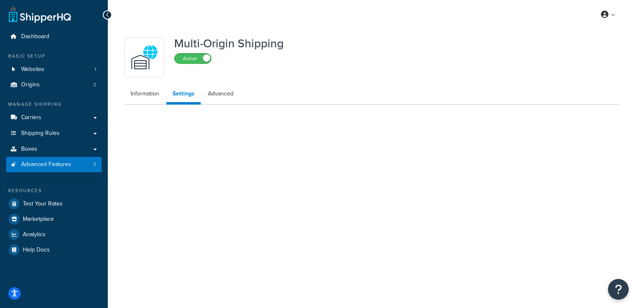
select select "false"
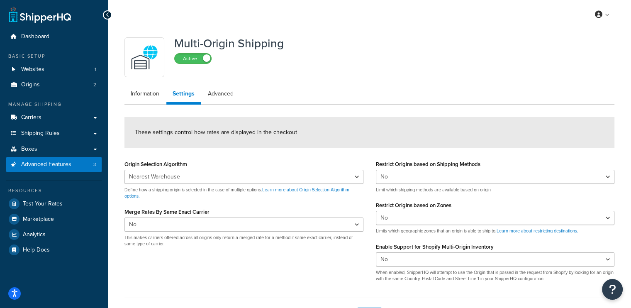
click at [554, 82] on div "Multi-Origin Shipping Active Information Settings Advanced These settings contr…" at bounding box center [369, 182] width 503 height 298
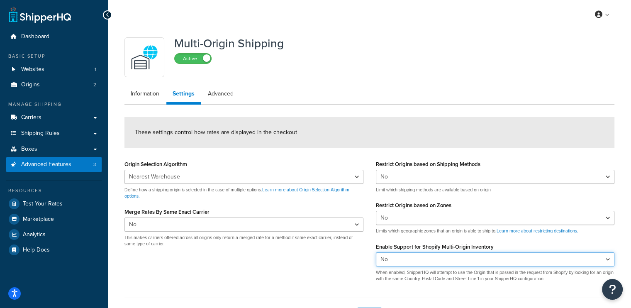
click at [455, 254] on select "Yes No" at bounding box center [495, 259] width 239 height 14
select select "true"
click at [376, 252] on select "Yes No" at bounding box center [495, 259] width 239 height 14
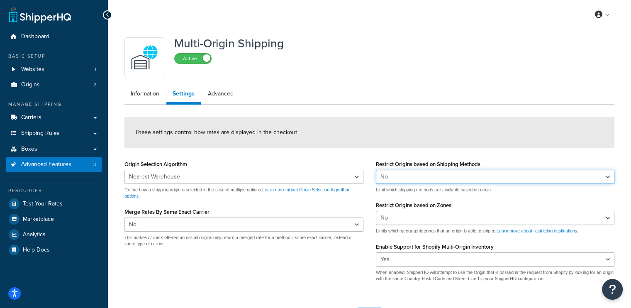
click at [442, 177] on select "Yes No" at bounding box center [495, 177] width 239 height 14
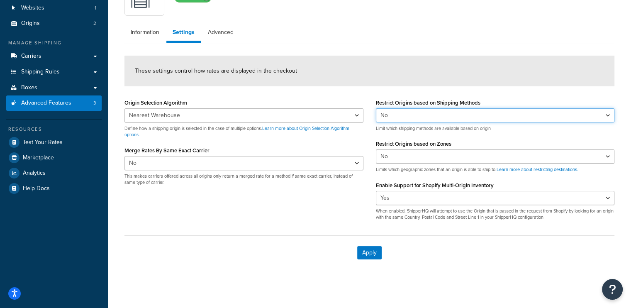
scroll to position [64, 0]
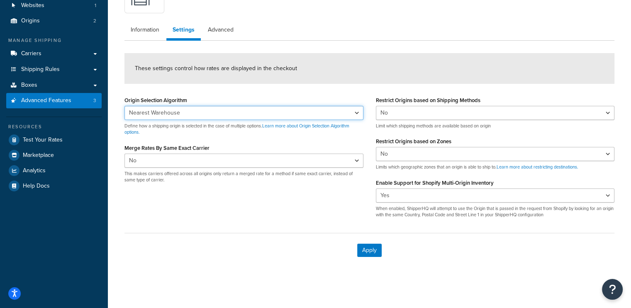
click at [212, 107] on select "Nearest Warehouse Fewest Warehouses" at bounding box center [243, 113] width 239 height 14
click at [212, 108] on select "Nearest Warehouse Fewest Warehouses" at bounding box center [243, 113] width 239 height 14
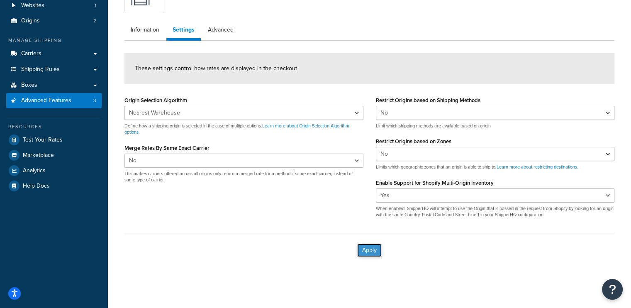
click at [369, 252] on button "Apply" at bounding box center [369, 250] width 24 height 13
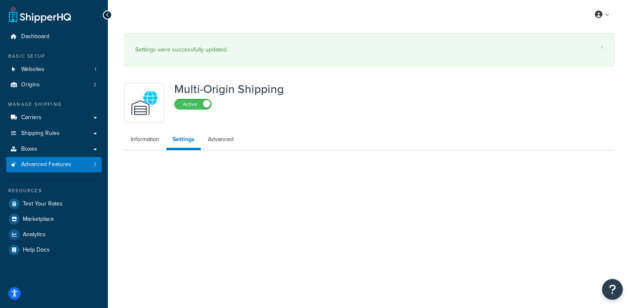
scroll to position [0, 0]
select select "false"
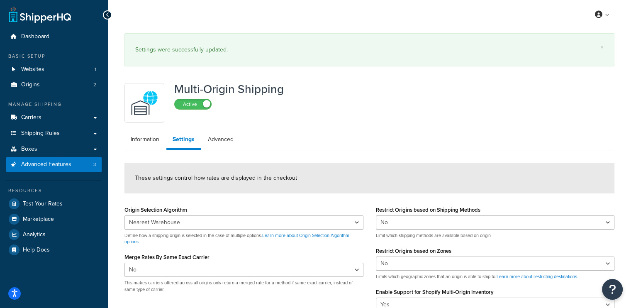
scroll to position [83, 0]
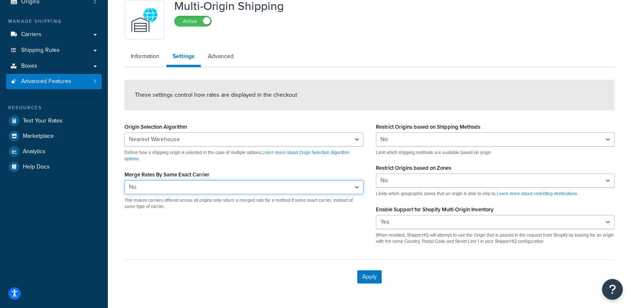
click at [275, 185] on select "Yes No" at bounding box center [243, 187] width 239 height 14
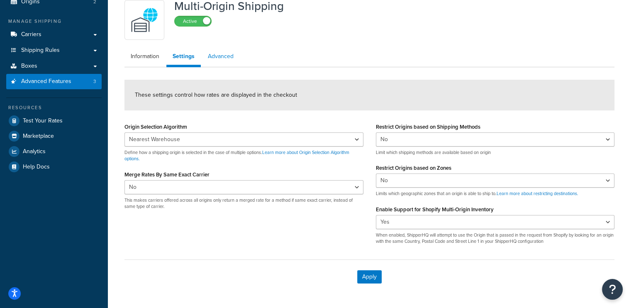
click at [214, 60] on link "Advanced" at bounding box center [221, 56] width 38 height 17
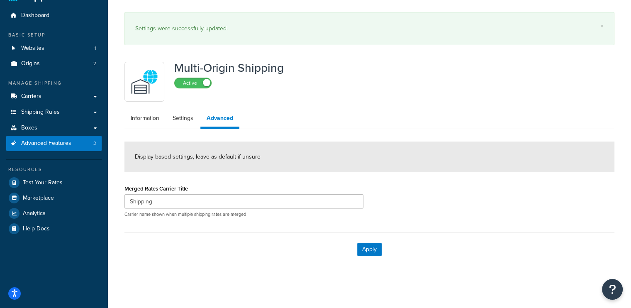
scroll to position [20, 0]
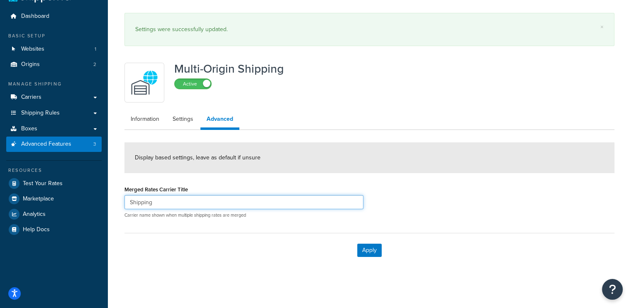
click at [198, 199] on input "Shipping" at bounding box center [243, 202] width 239 height 14
click at [188, 122] on link "Settings" at bounding box center [182, 119] width 33 height 17
select select "false"
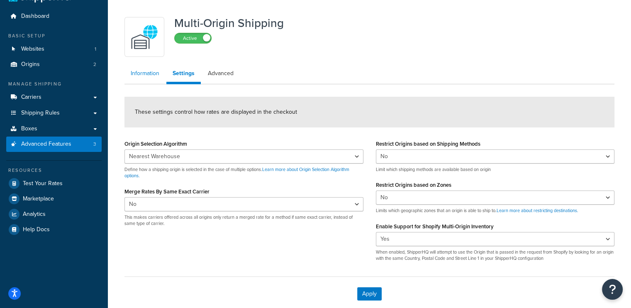
click at [151, 73] on link "Information" at bounding box center [144, 73] width 41 height 17
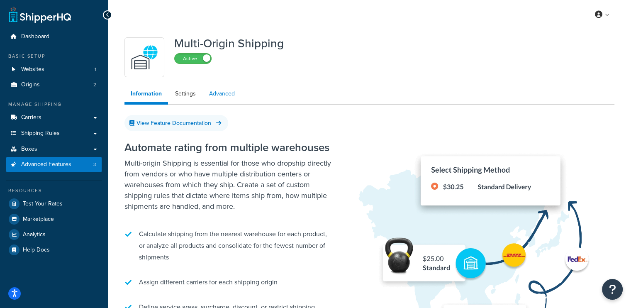
click at [218, 92] on link "Advanced" at bounding box center [222, 93] width 38 height 17
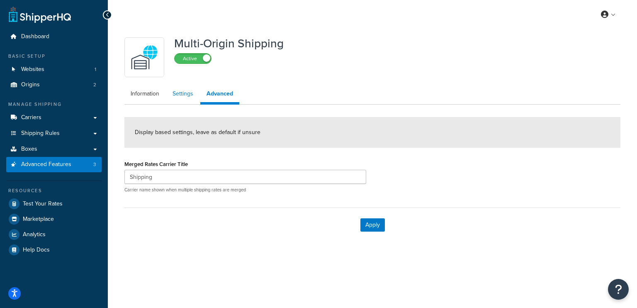
click at [183, 94] on link "Settings" at bounding box center [182, 93] width 33 height 17
select select "false"
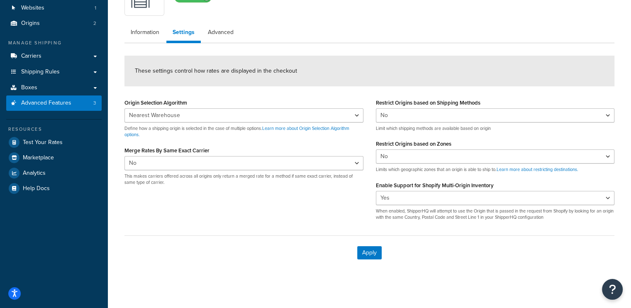
scroll to position [64, 0]
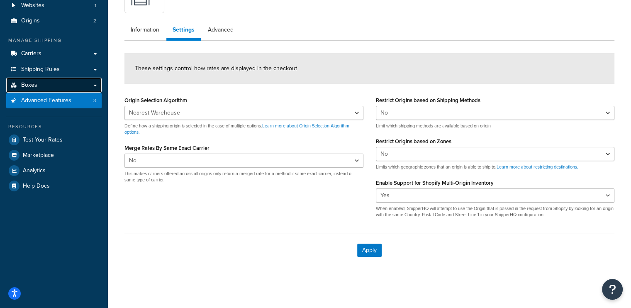
click at [48, 86] on link "Boxes" at bounding box center [53, 85] width 95 height 15
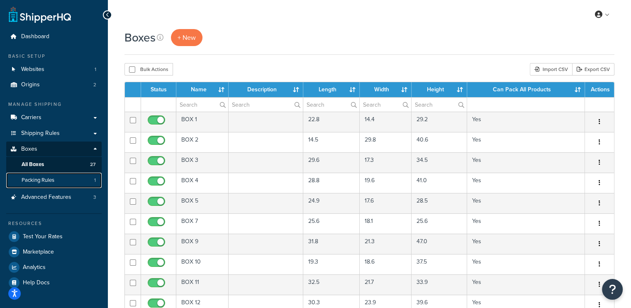
click at [51, 175] on link "Packing Rules 1" at bounding box center [53, 180] width 95 height 15
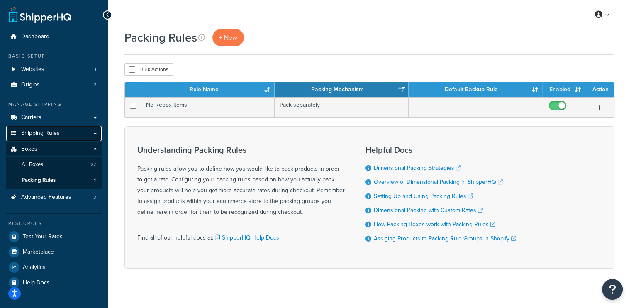
click at [44, 130] on span "Shipping Rules" at bounding box center [40, 133] width 39 height 7
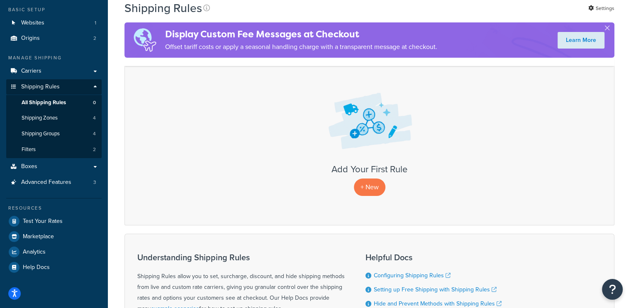
scroll to position [41, 0]
